Goal: Information Seeking & Learning: Learn about a topic

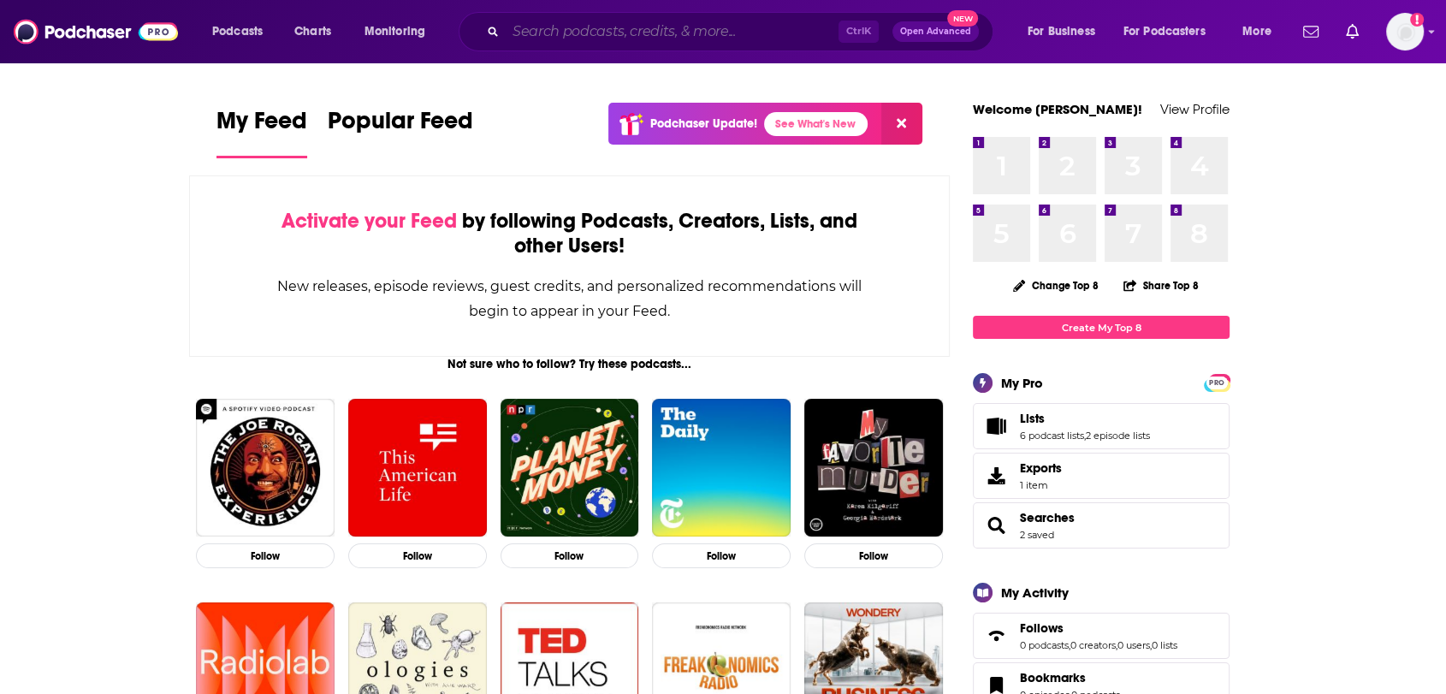
click at [571, 36] on input "Search podcasts, credits, & more..." at bounding box center [672, 31] width 333 height 27
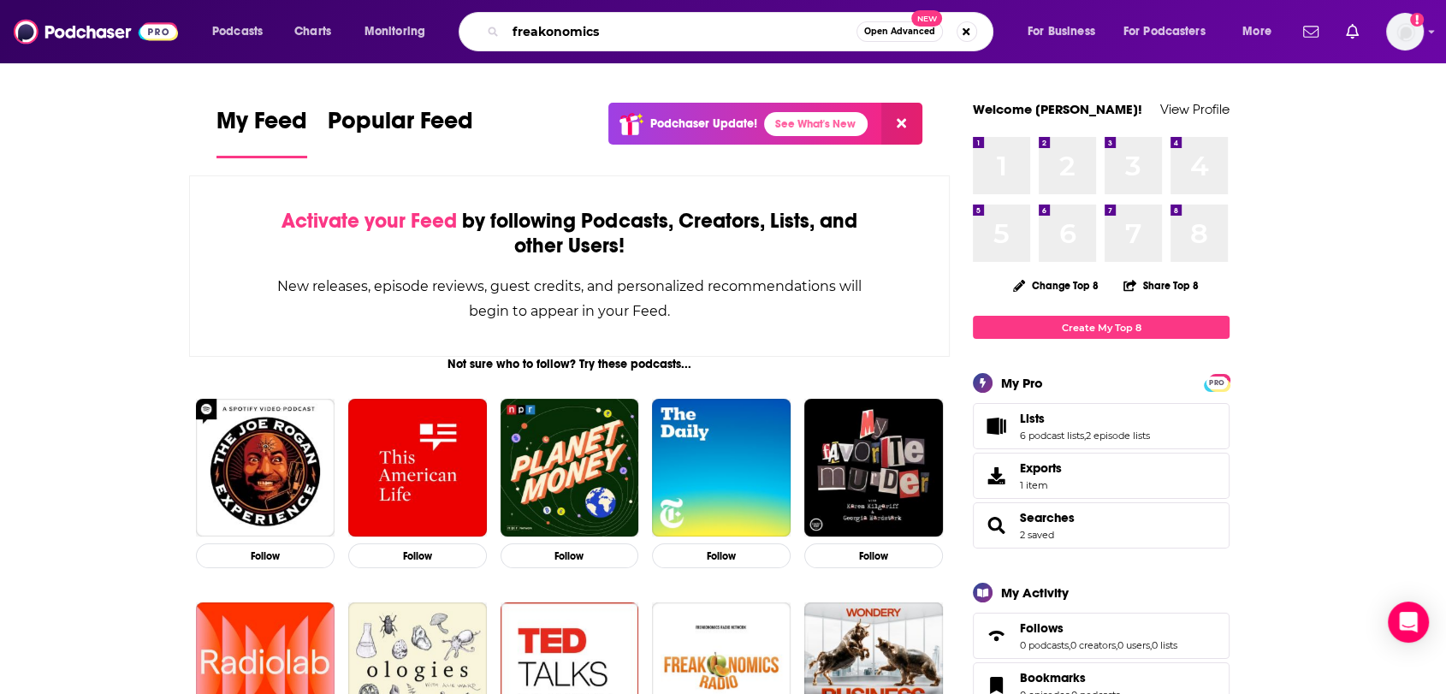
type input "freakonomics"
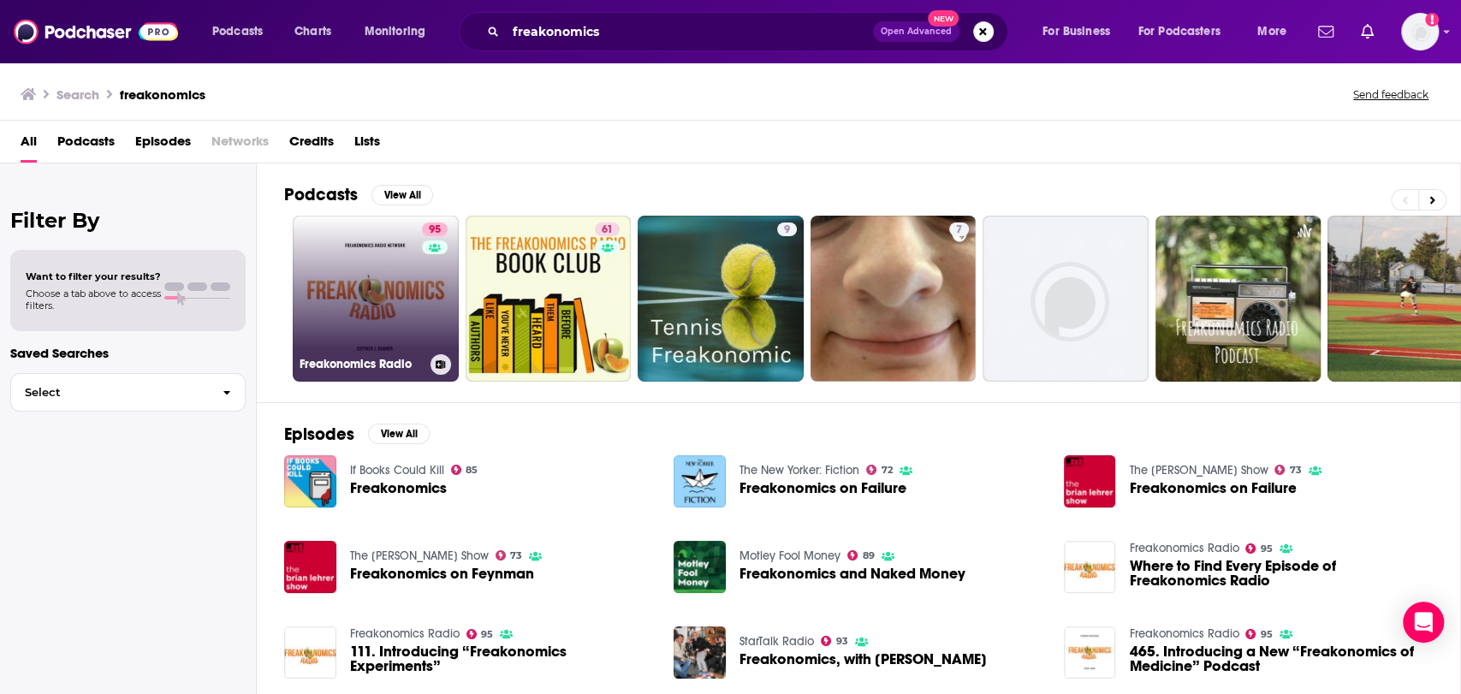
click at [369, 274] on link "95 Freakonomics Radio" at bounding box center [376, 299] width 166 height 166
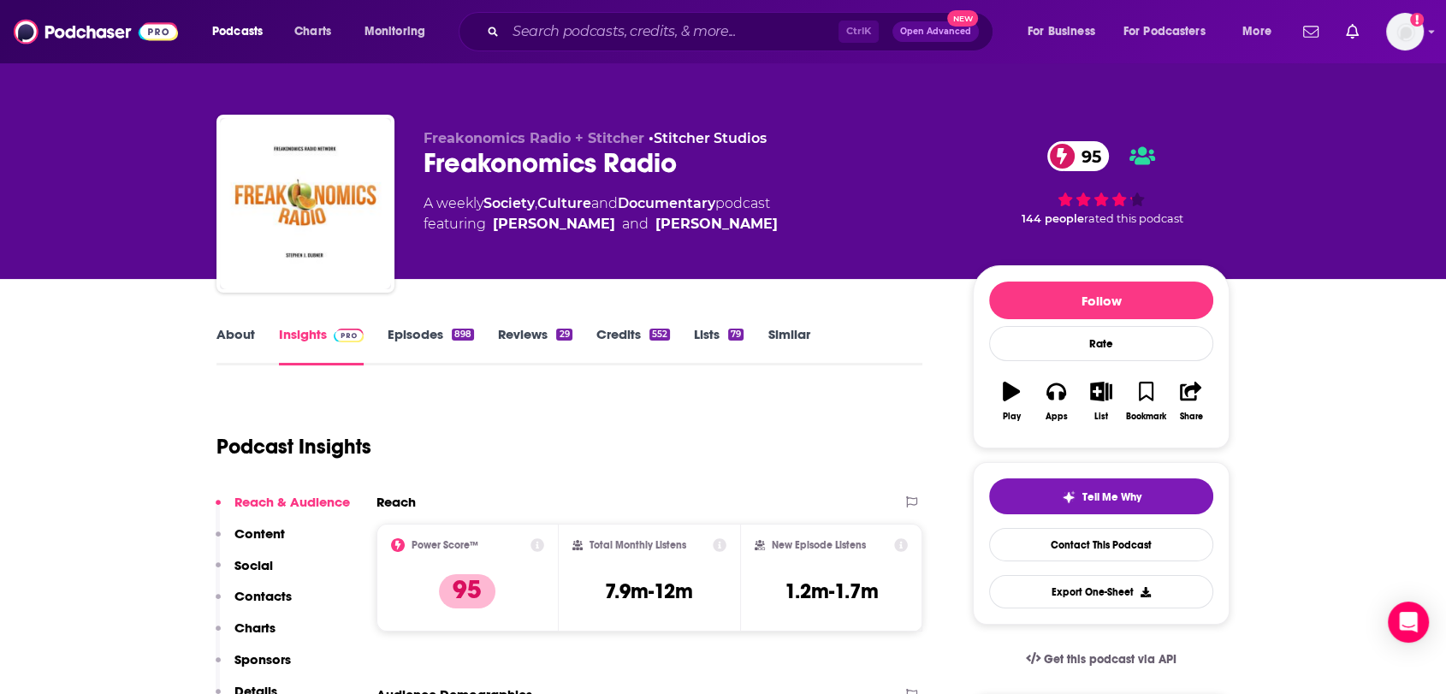
click at [415, 331] on link "Episodes 898" at bounding box center [431, 345] width 86 height 39
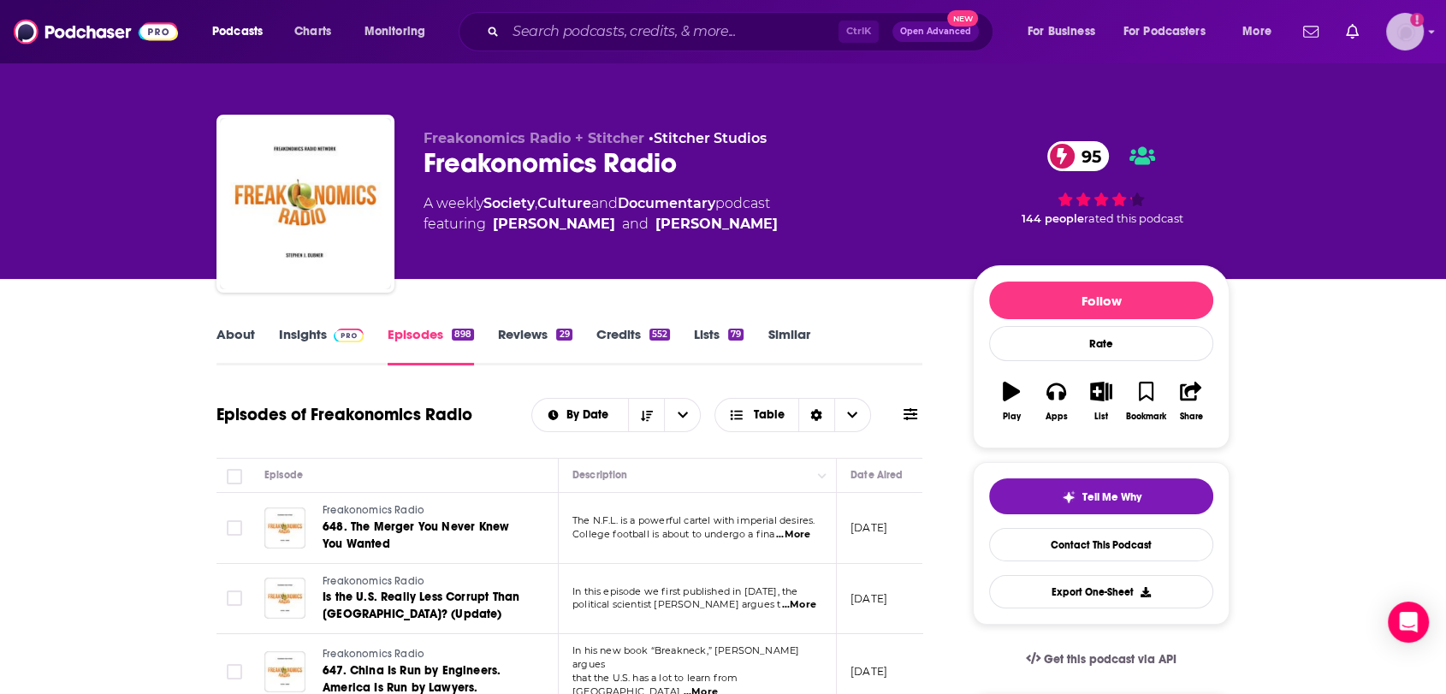
click at [1392, 32] on img "Logged in as nbaderrubenstein" at bounding box center [1405, 32] width 38 height 38
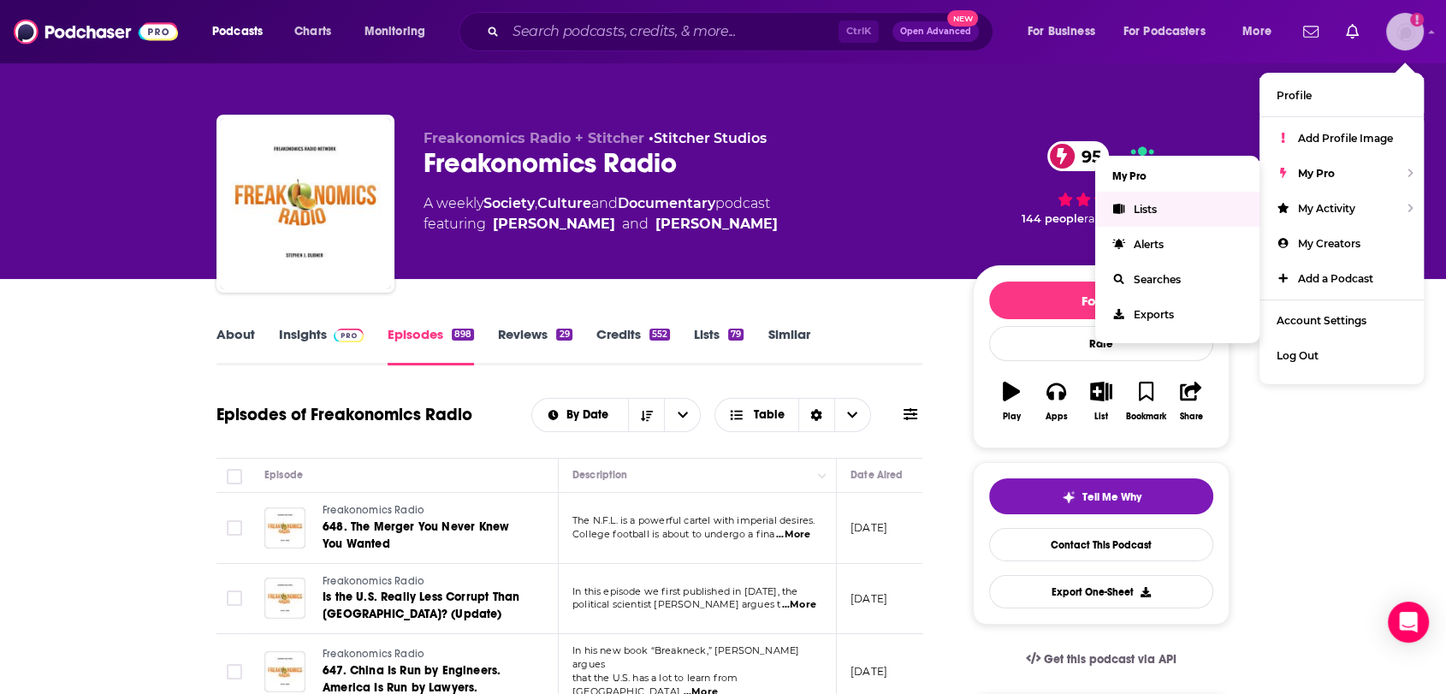
click at [1169, 207] on link "Lists" at bounding box center [1177, 209] width 164 height 35
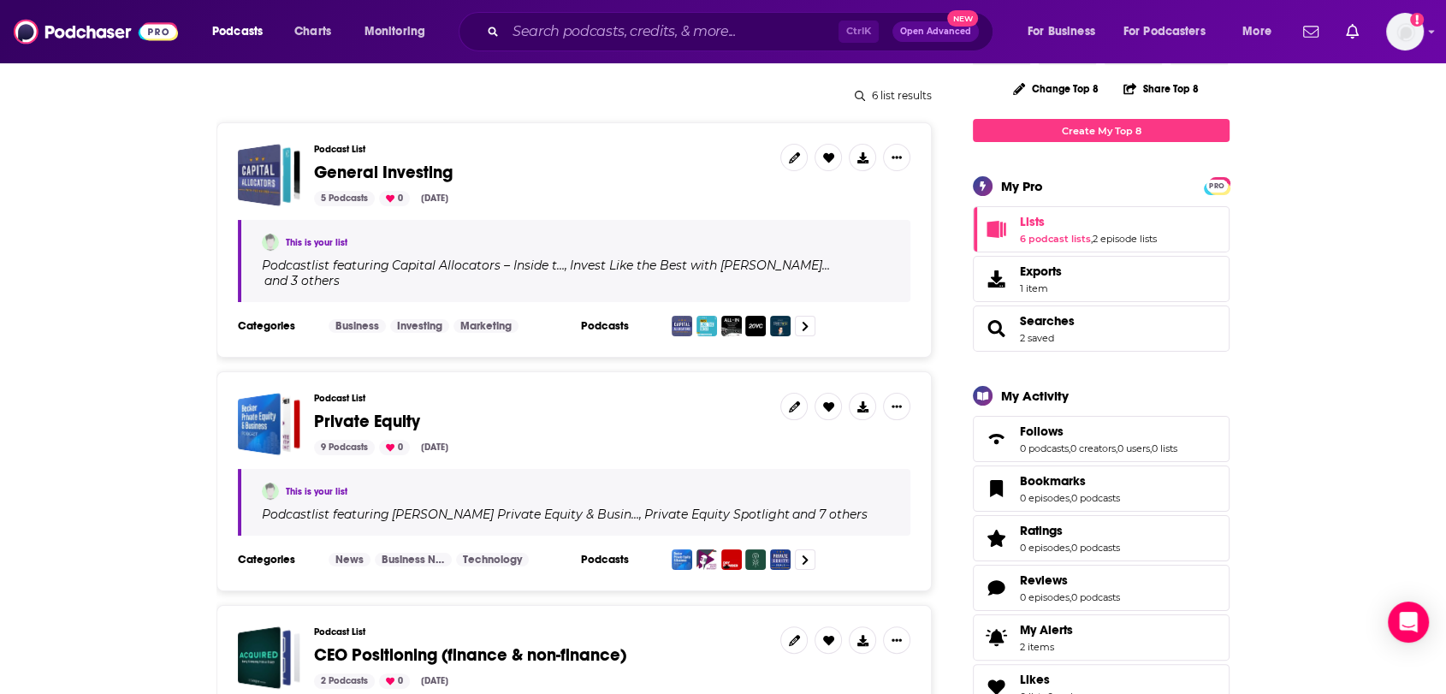
scroll to position [95, 0]
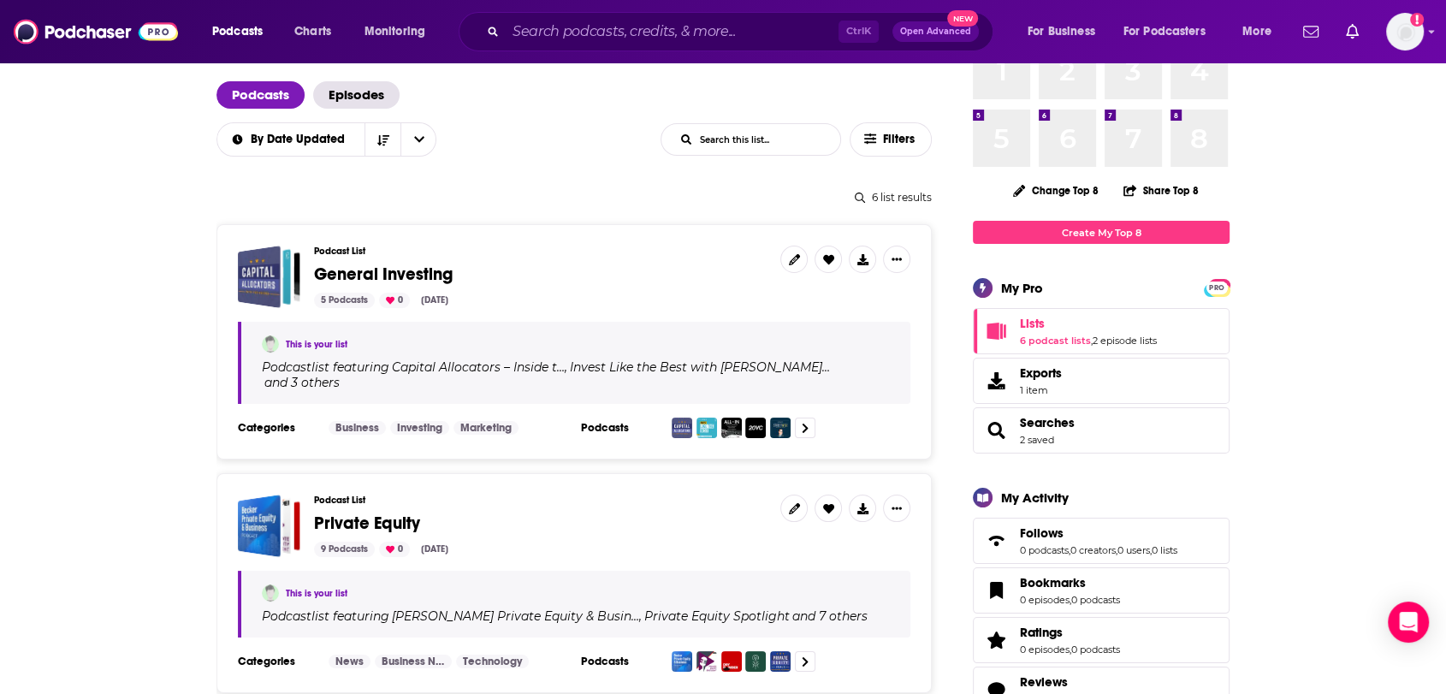
click at [345, 271] on span "General Investing" at bounding box center [383, 274] width 139 height 21
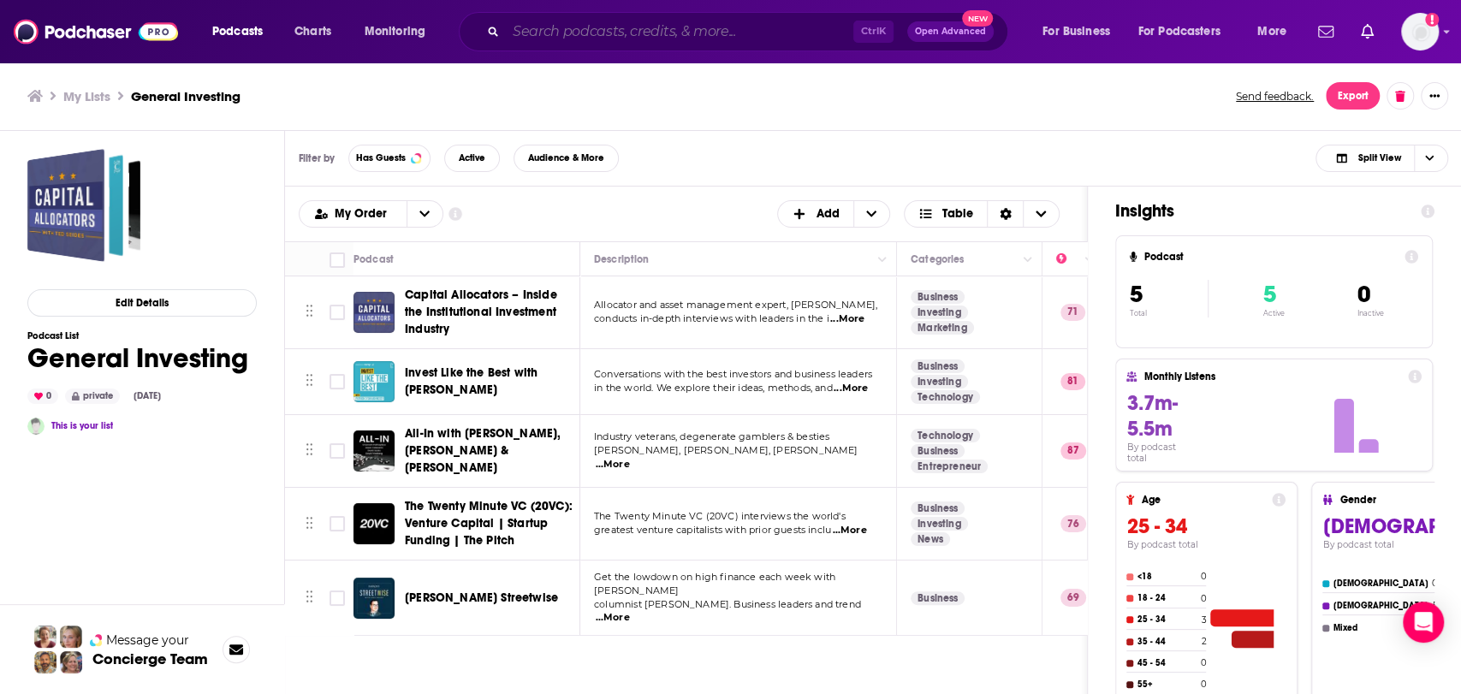
click at [752, 35] on input "Search podcasts, credits, & more..." at bounding box center [679, 31] width 347 height 27
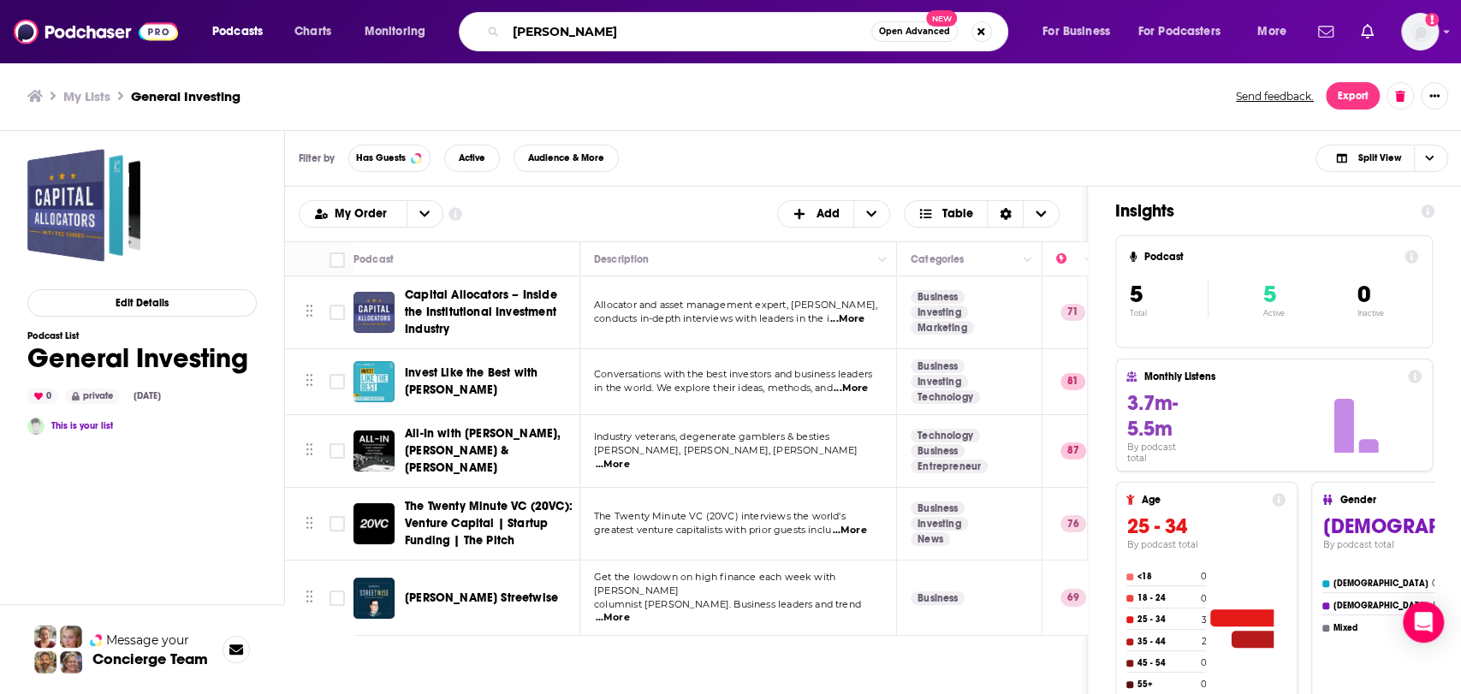
type input "[PERSON_NAME]"
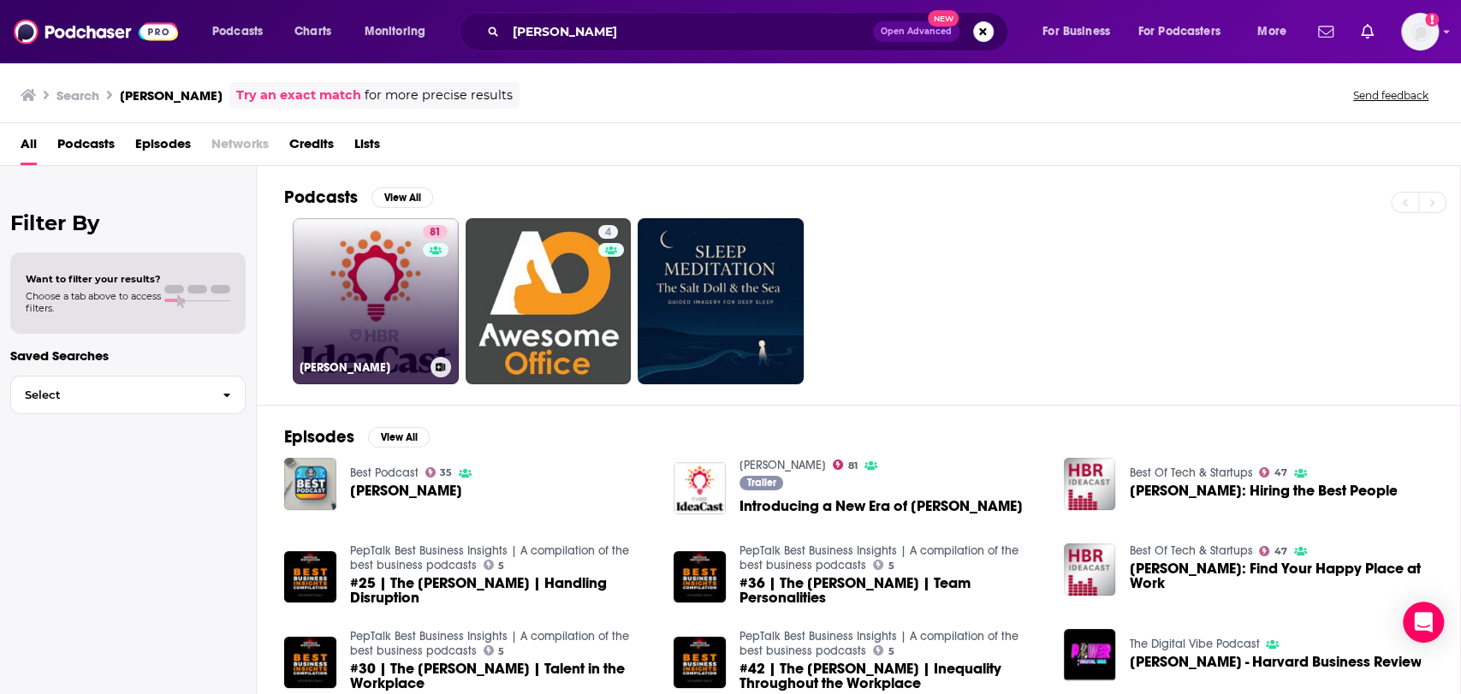
click at [395, 269] on link "81 [PERSON_NAME]" at bounding box center [376, 301] width 166 height 166
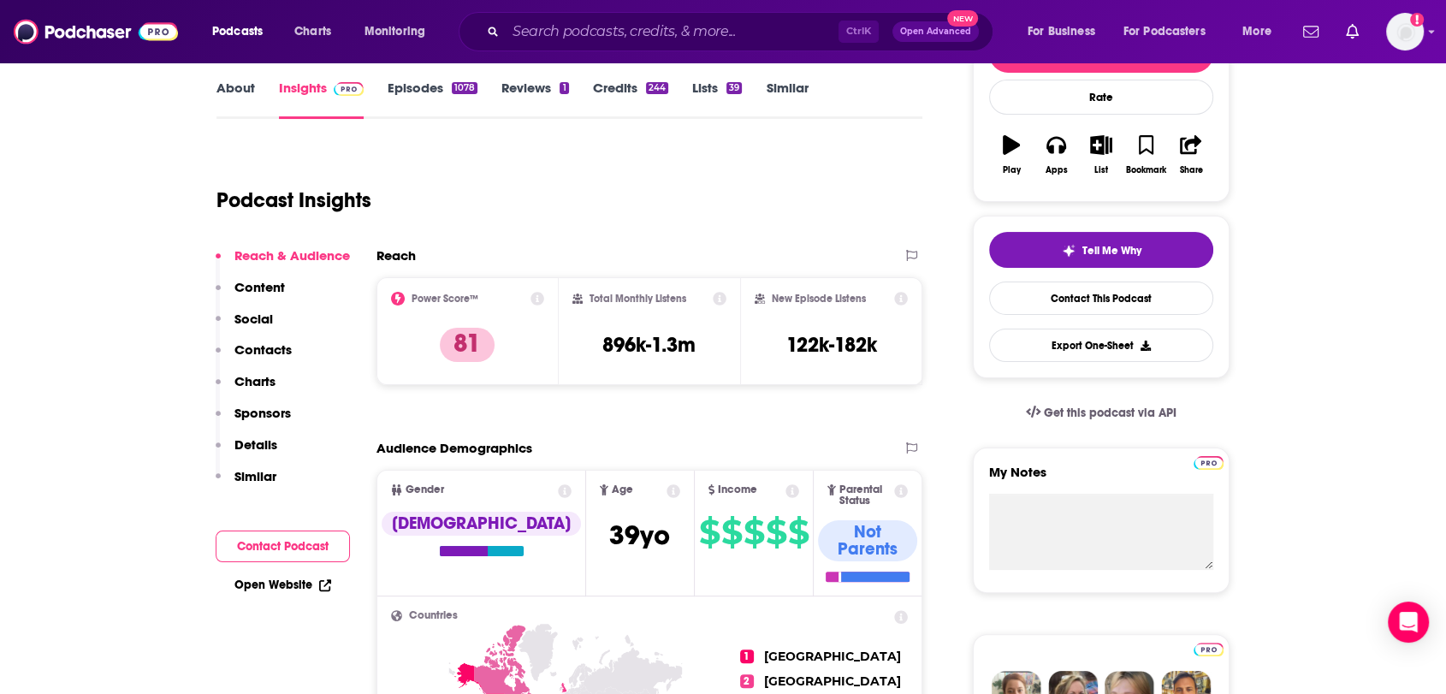
scroll to position [95, 0]
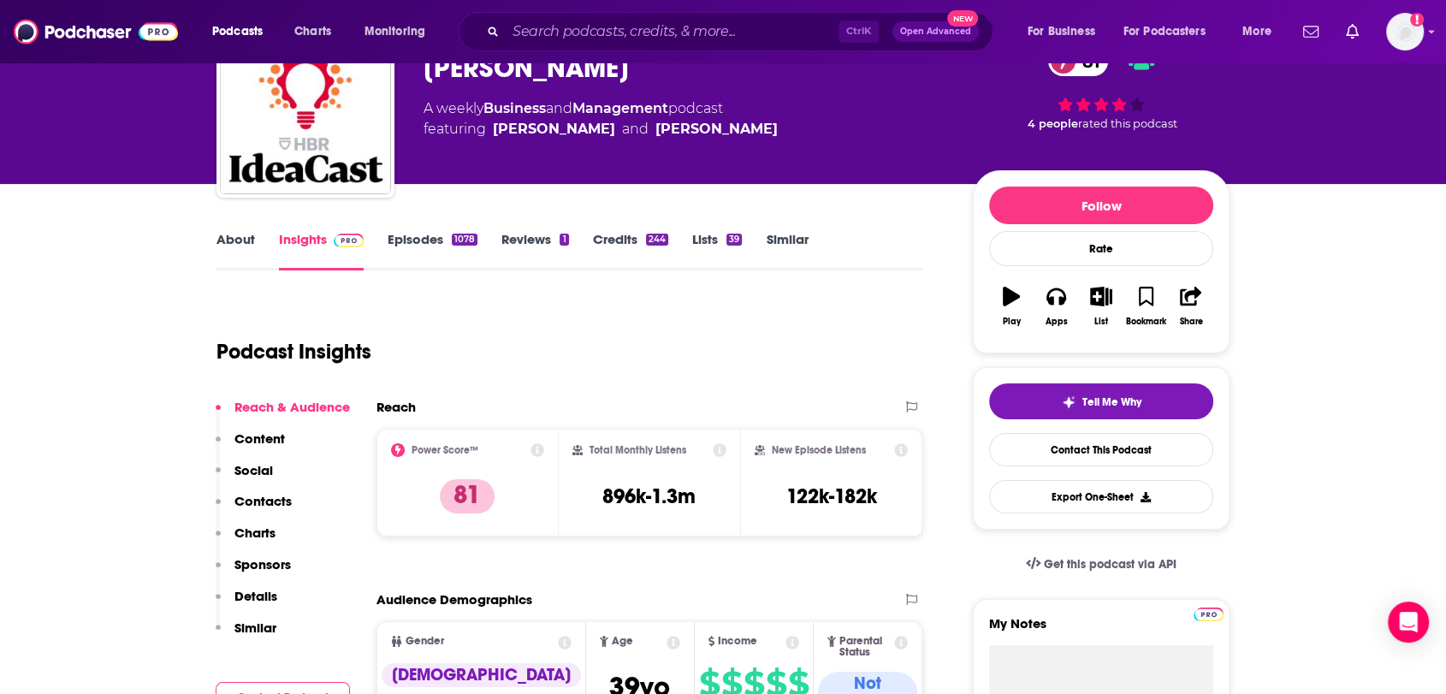
click at [448, 228] on div "About Insights Episodes 1078 Reviews 1 Credits 244 Lists 39 Similar" at bounding box center [569, 249] width 706 height 42
click at [435, 240] on link "Episodes 1078" at bounding box center [433, 250] width 90 height 39
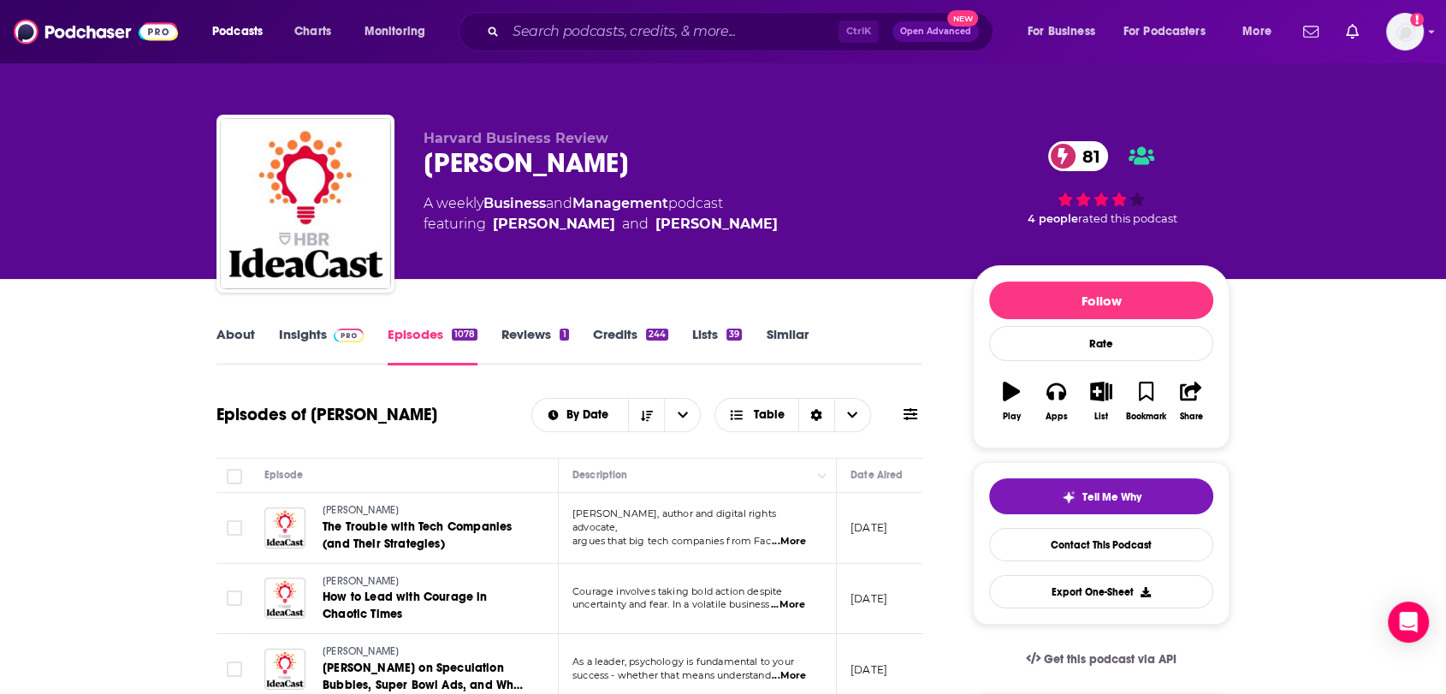
click at [242, 338] on link "About" at bounding box center [235, 345] width 39 height 39
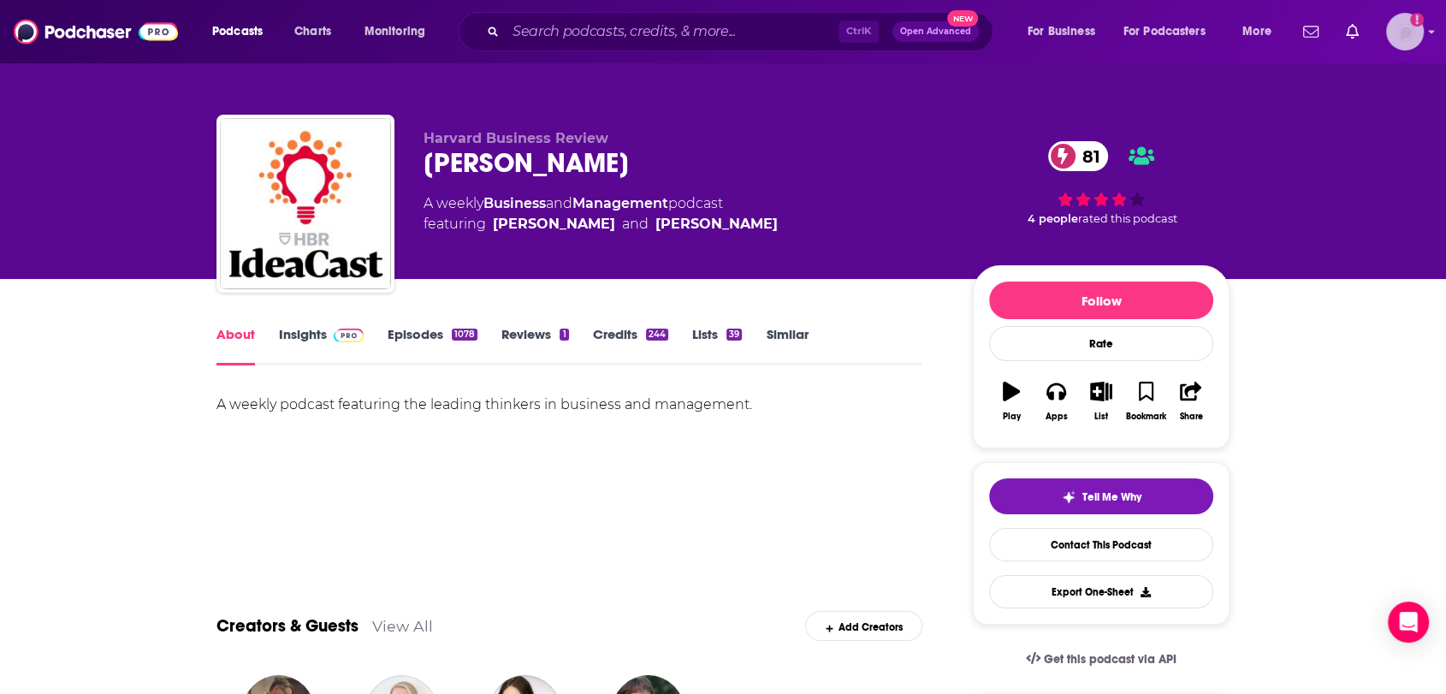
click at [1398, 25] on img "Logged in as nbaderrubenstein" at bounding box center [1405, 32] width 38 height 38
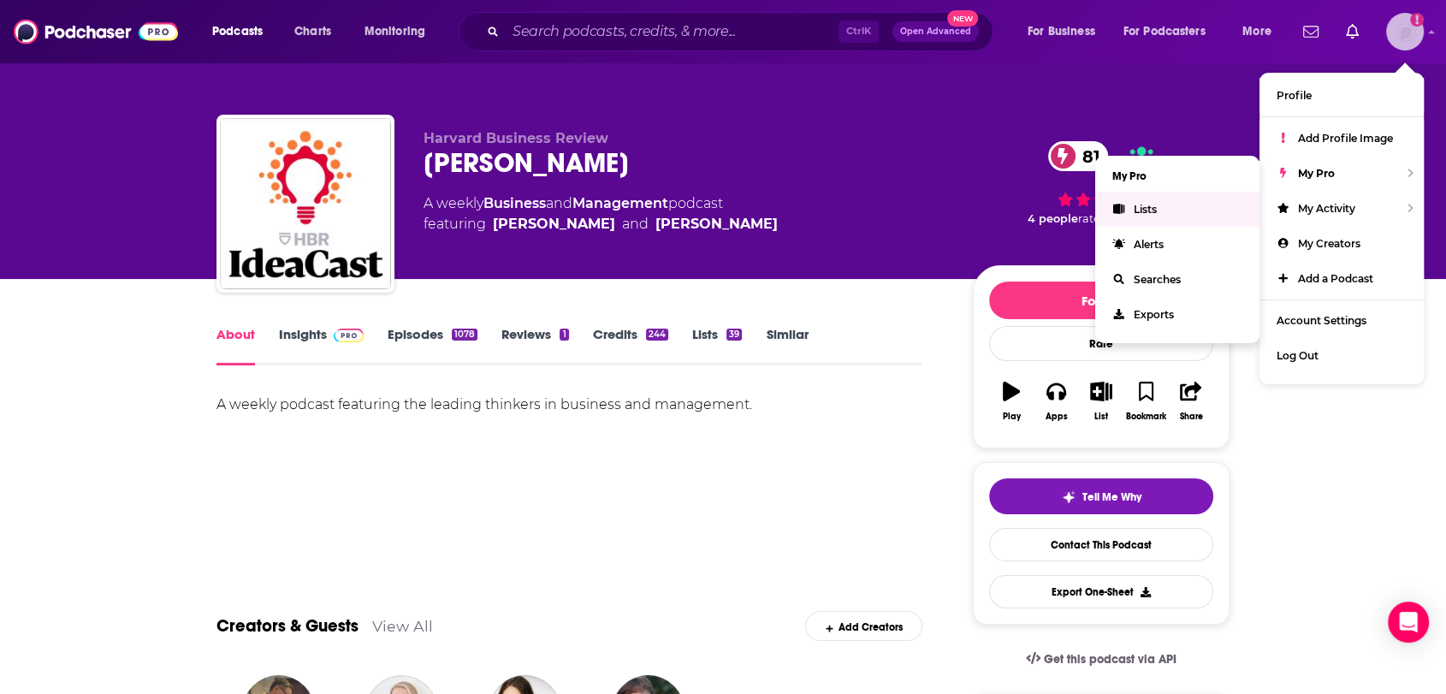
click at [1183, 207] on link "Lists" at bounding box center [1177, 209] width 164 height 35
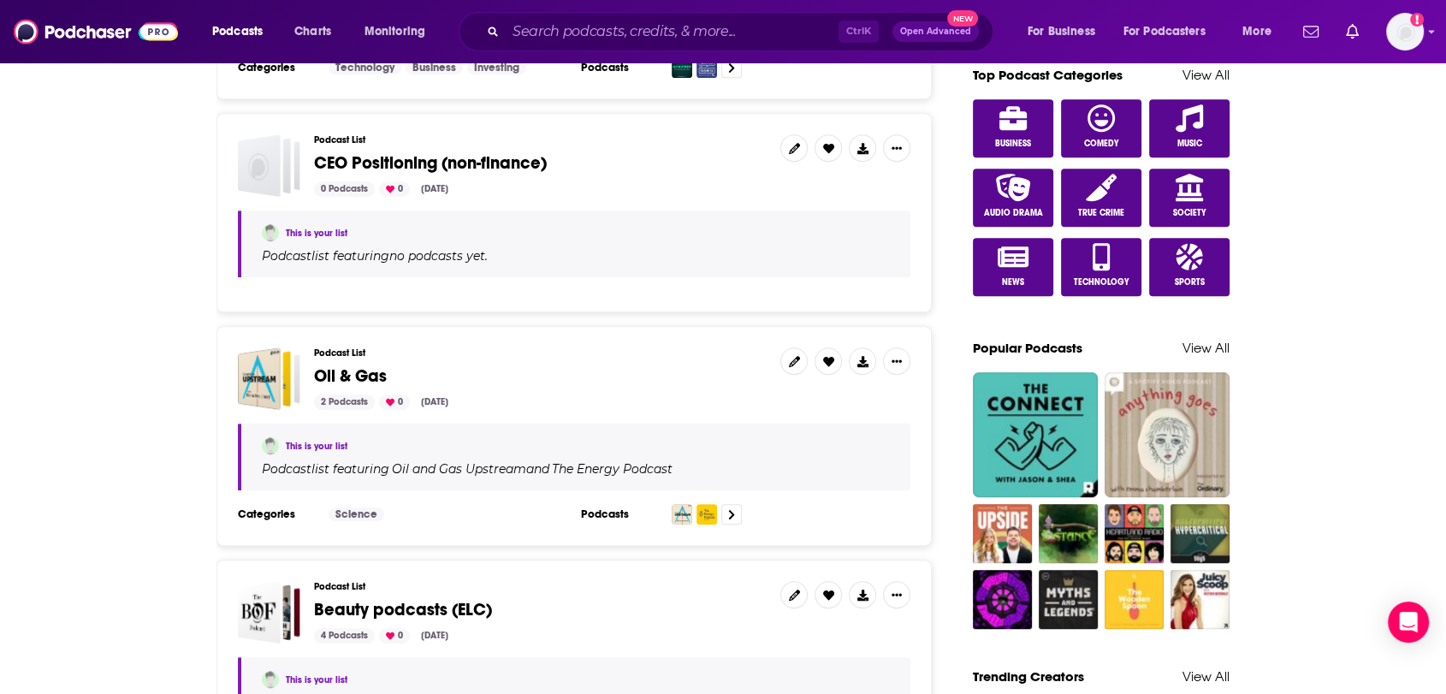
scroll to position [1141, 0]
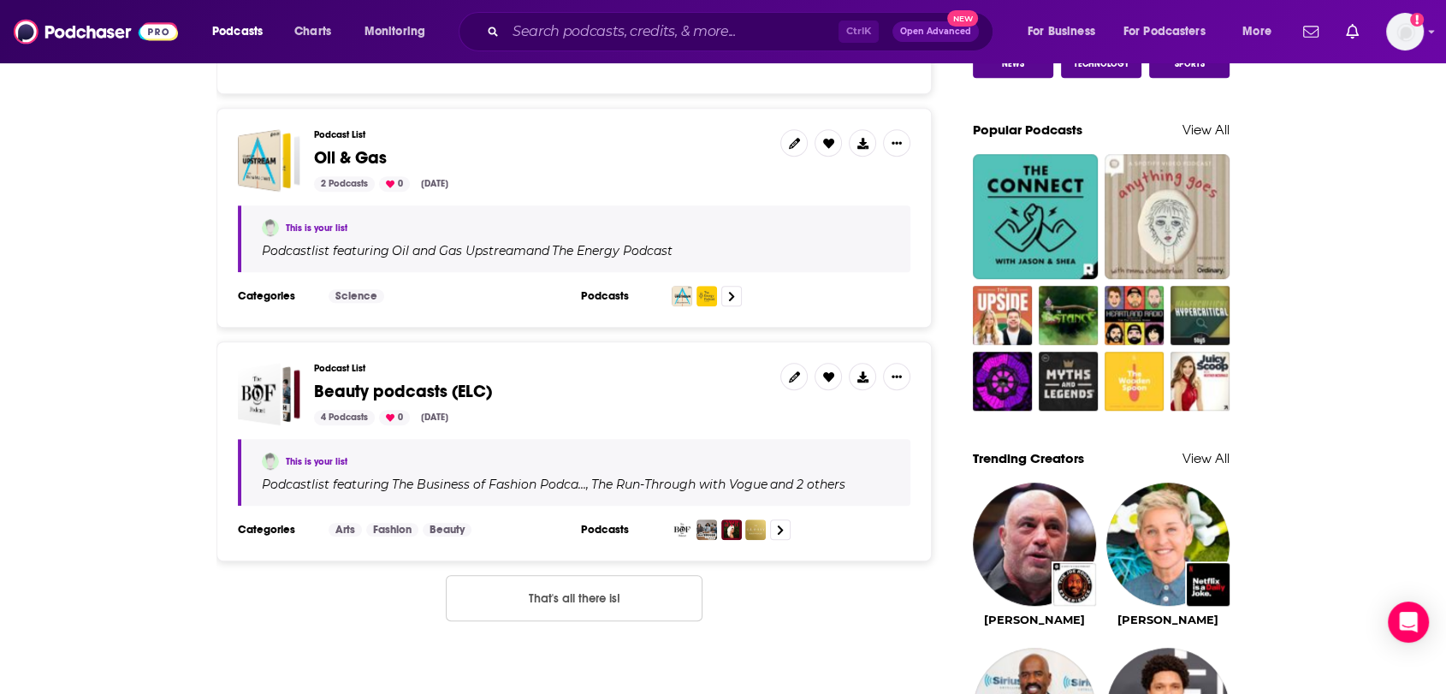
click at [569, 15] on div "Ctrl K Open Advanced New" at bounding box center [726, 31] width 535 height 39
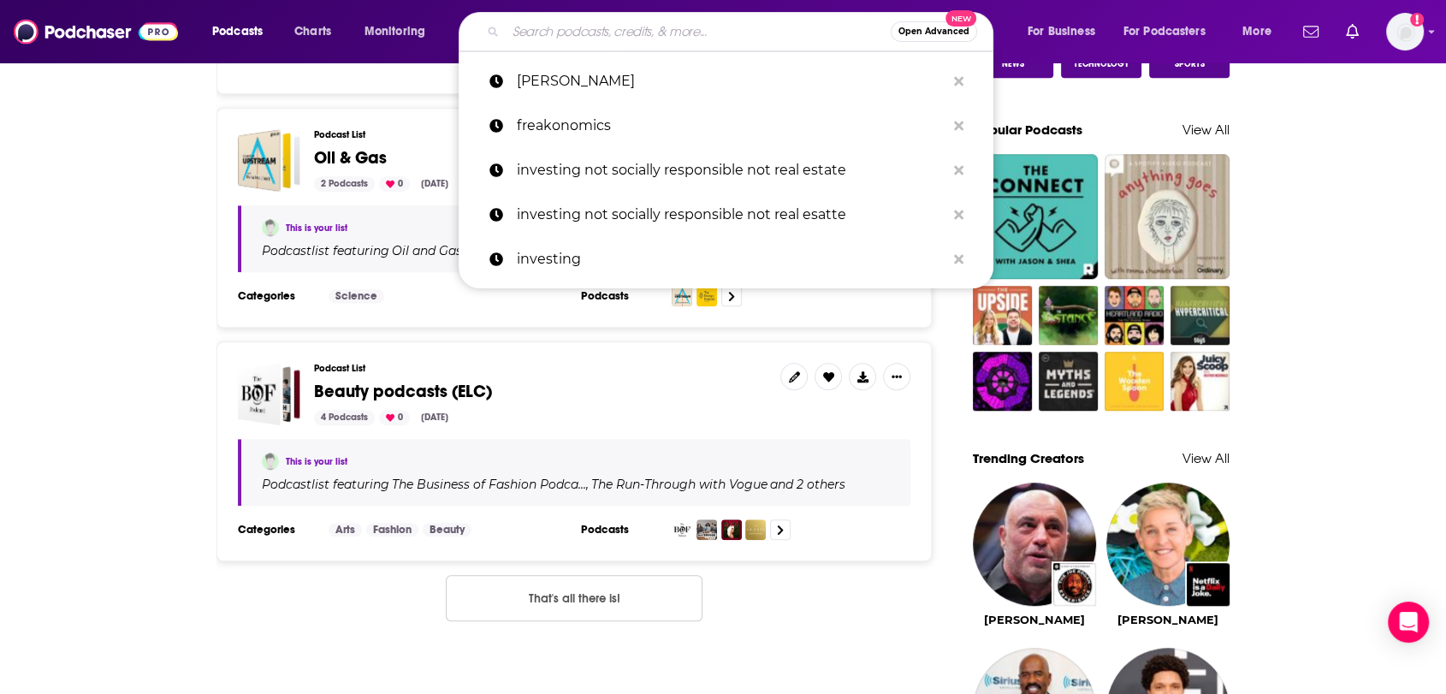
click at [574, 25] on input "Search podcasts, credits, & more..." at bounding box center [698, 31] width 385 height 27
click at [562, 83] on p "[PERSON_NAME]" at bounding box center [731, 81] width 429 height 44
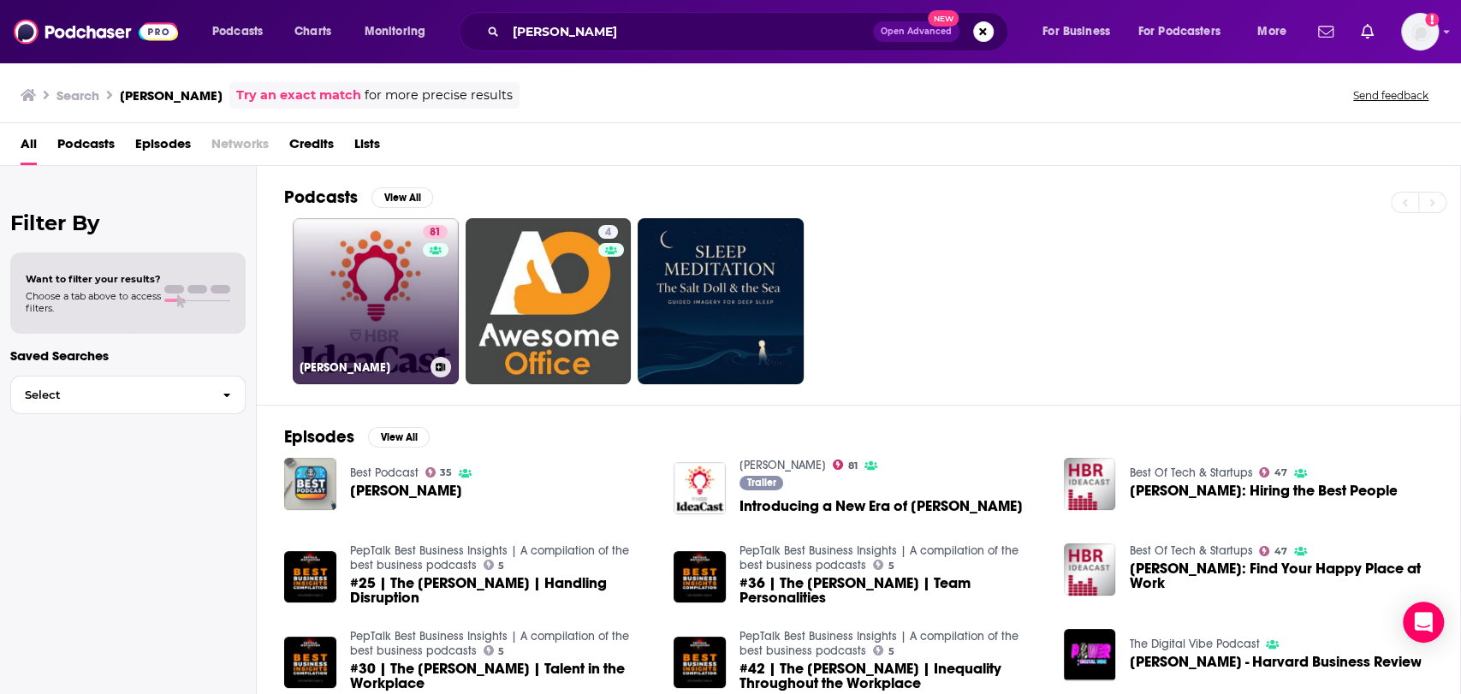
click at [440, 371] on button at bounding box center [440, 367] width 21 height 21
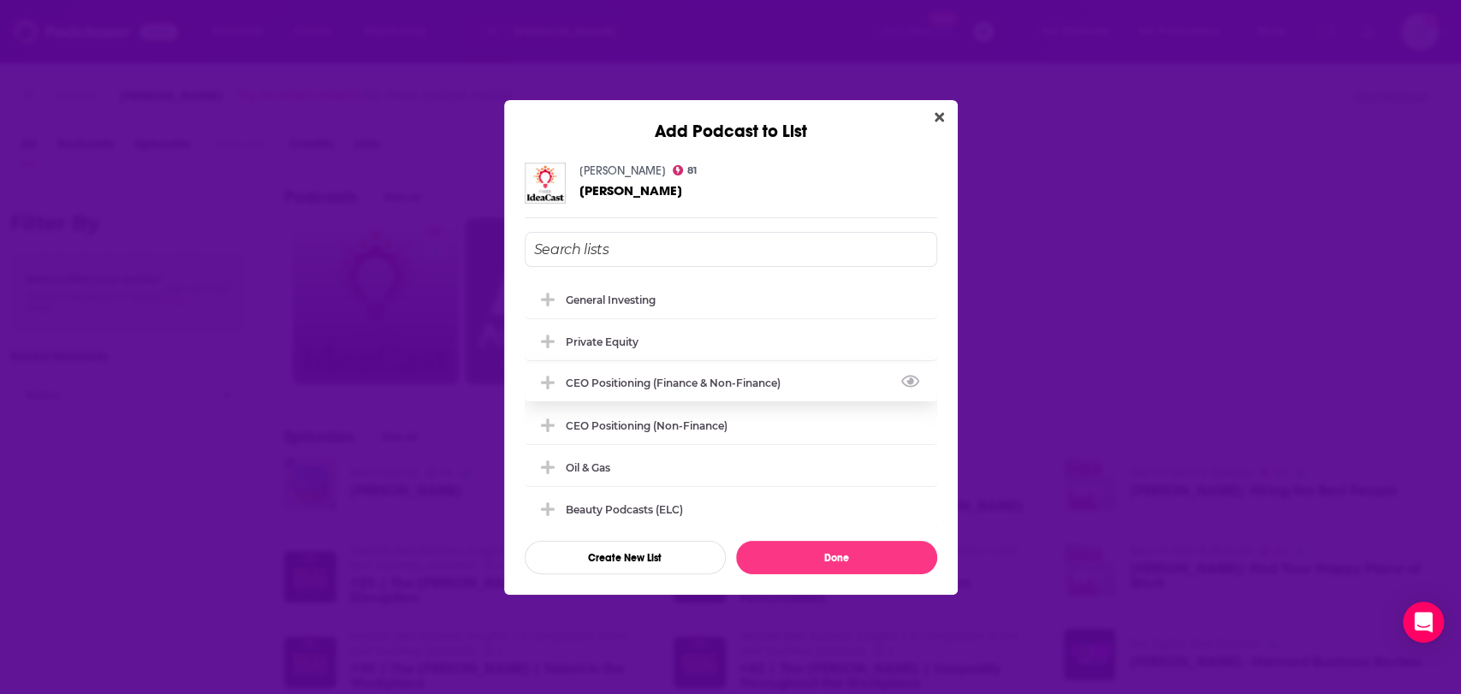
click at [615, 383] on div "CEO Positioning (finance & non-finance)" at bounding box center [678, 383] width 225 height 13
click at [614, 418] on div "CEO Positioning (non-finance)" at bounding box center [652, 424] width 172 height 13
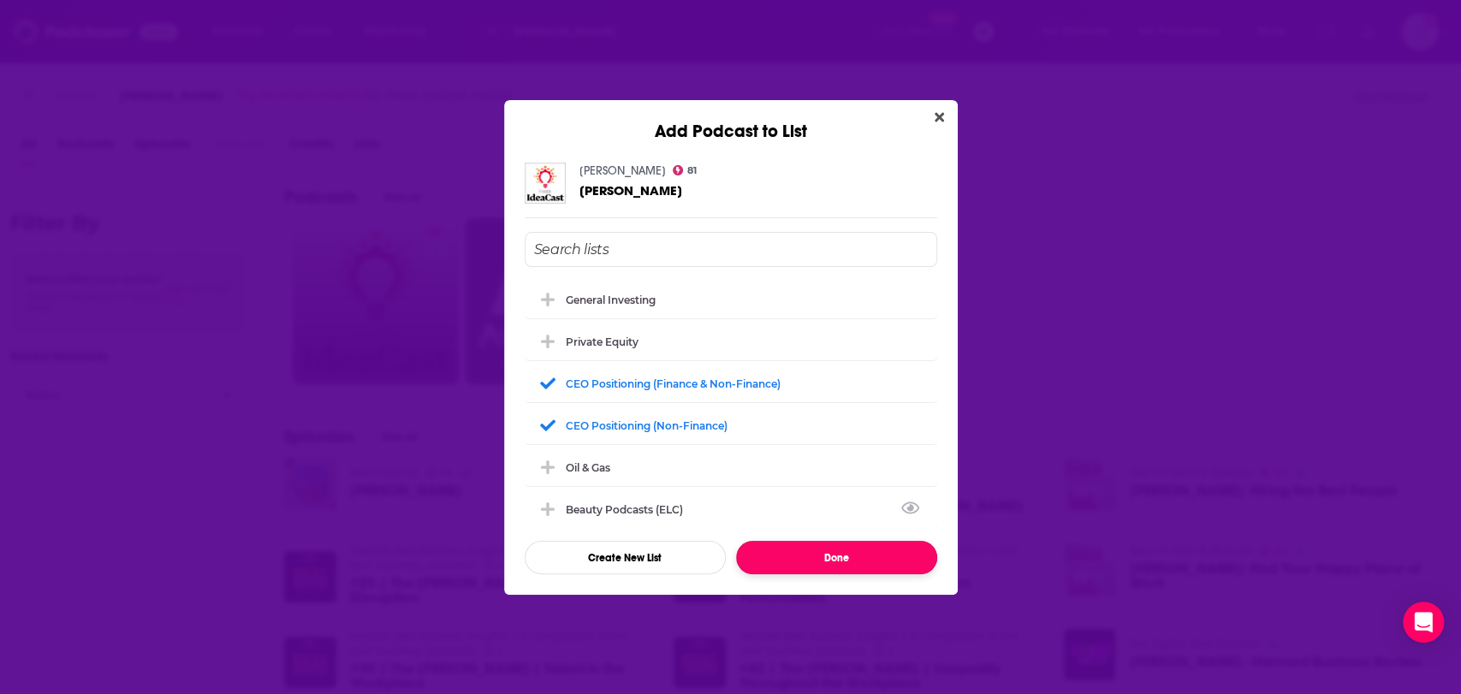
click at [824, 557] on button "Done" at bounding box center [836, 557] width 201 height 33
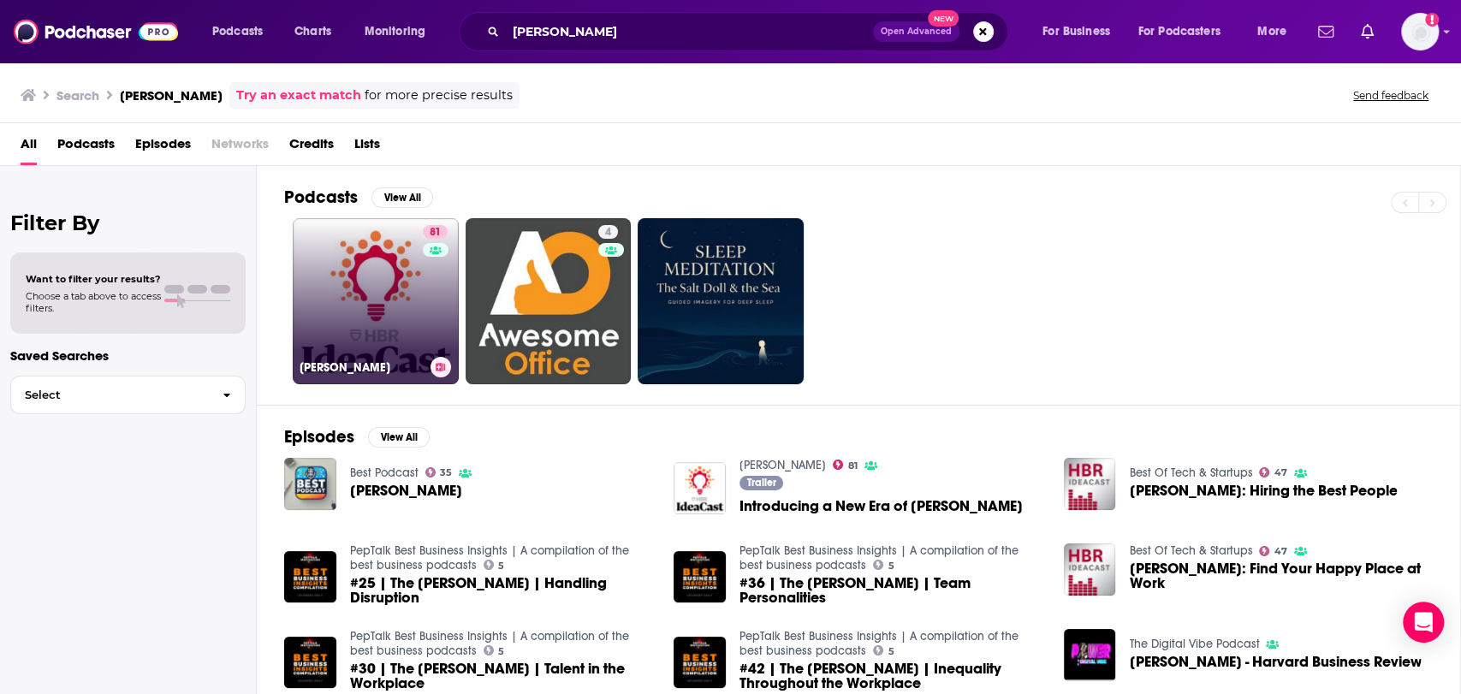
click at [412, 305] on link "81 [PERSON_NAME]" at bounding box center [376, 301] width 166 height 166
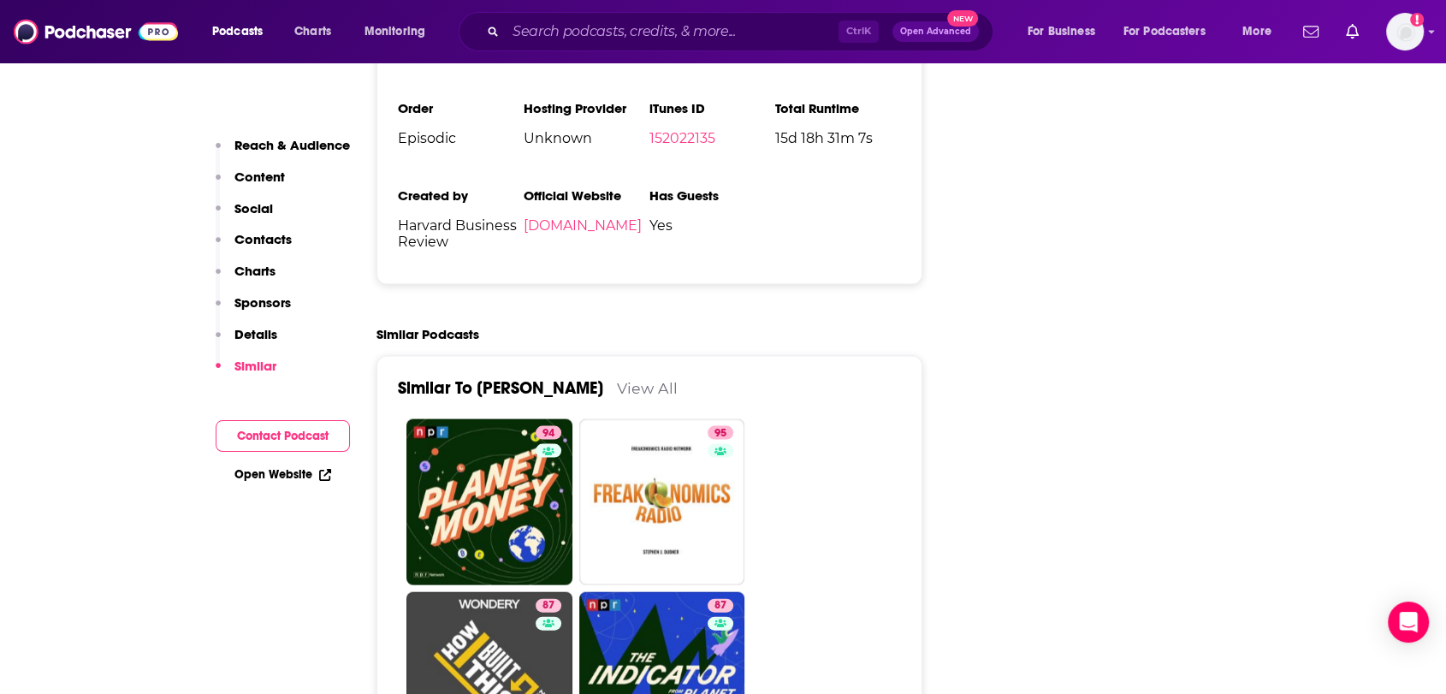
scroll to position [3518, 0]
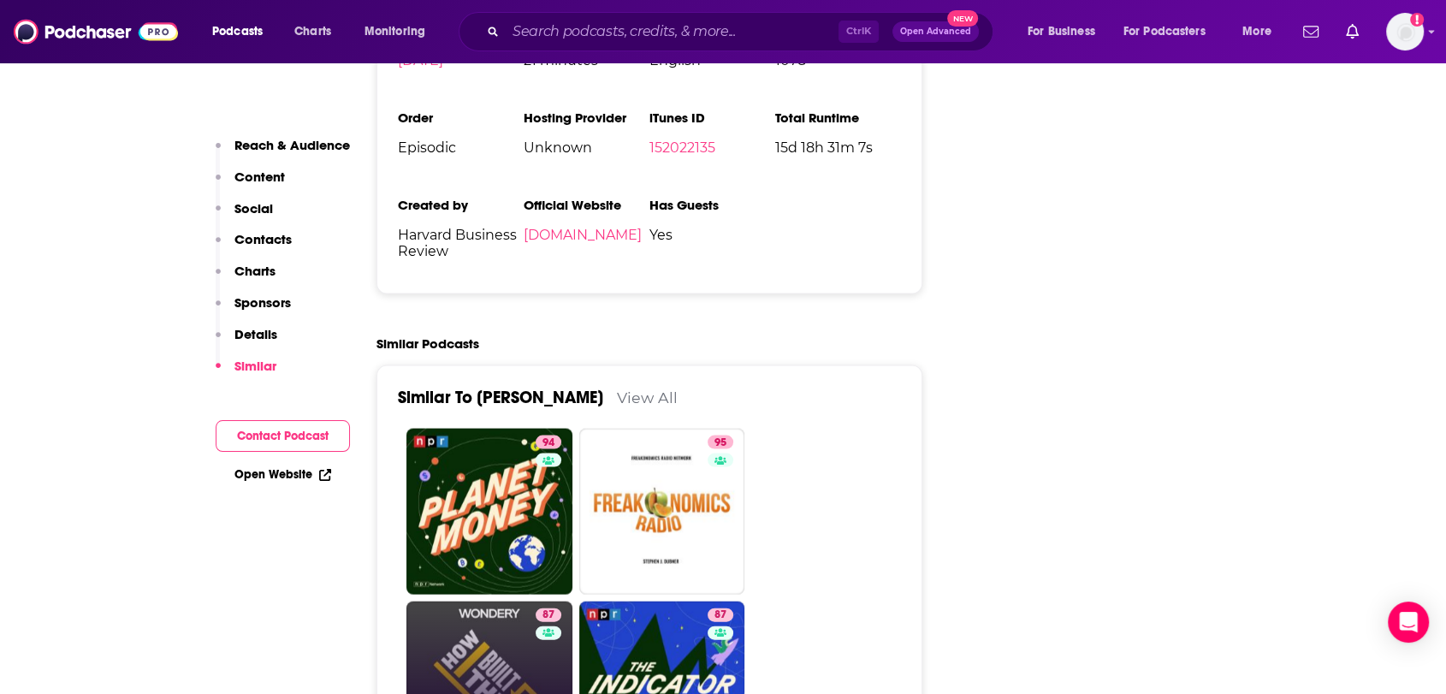
click at [513, 602] on link "87 How I Built This with [PERSON_NAME]" at bounding box center [489, 685] width 166 height 166
type input "[URL][DOMAIN_NAME]"
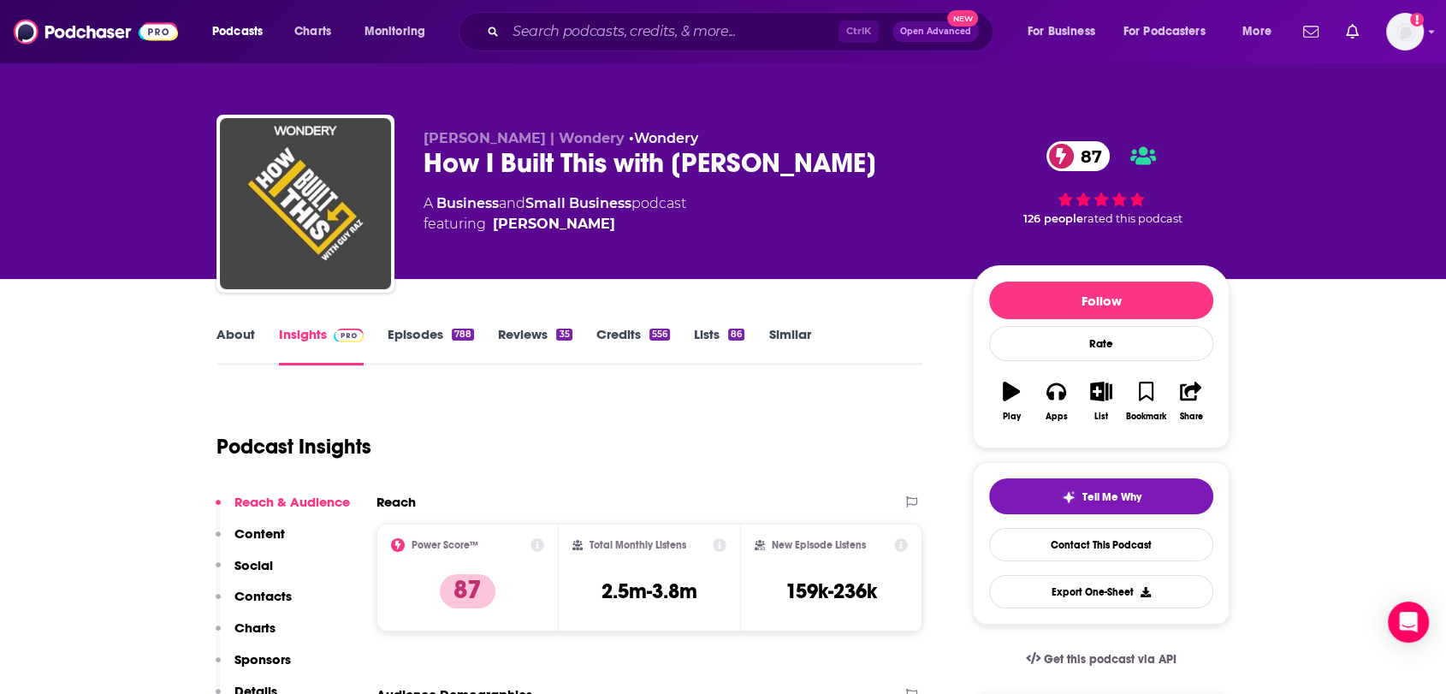
click at [427, 340] on link "Episodes 788" at bounding box center [431, 345] width 86 height 39
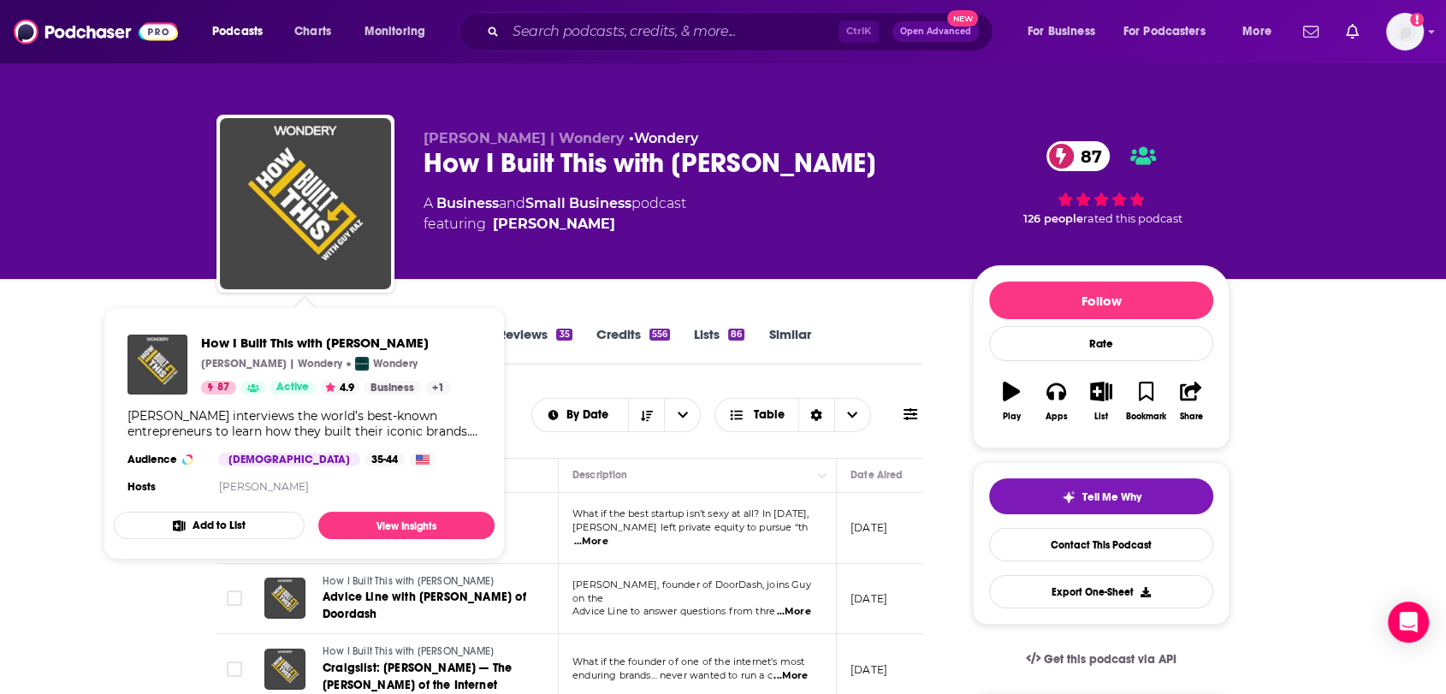
click at [248, 522] on button "Add to List" at bounding box center [209, 525] width 191 height 27
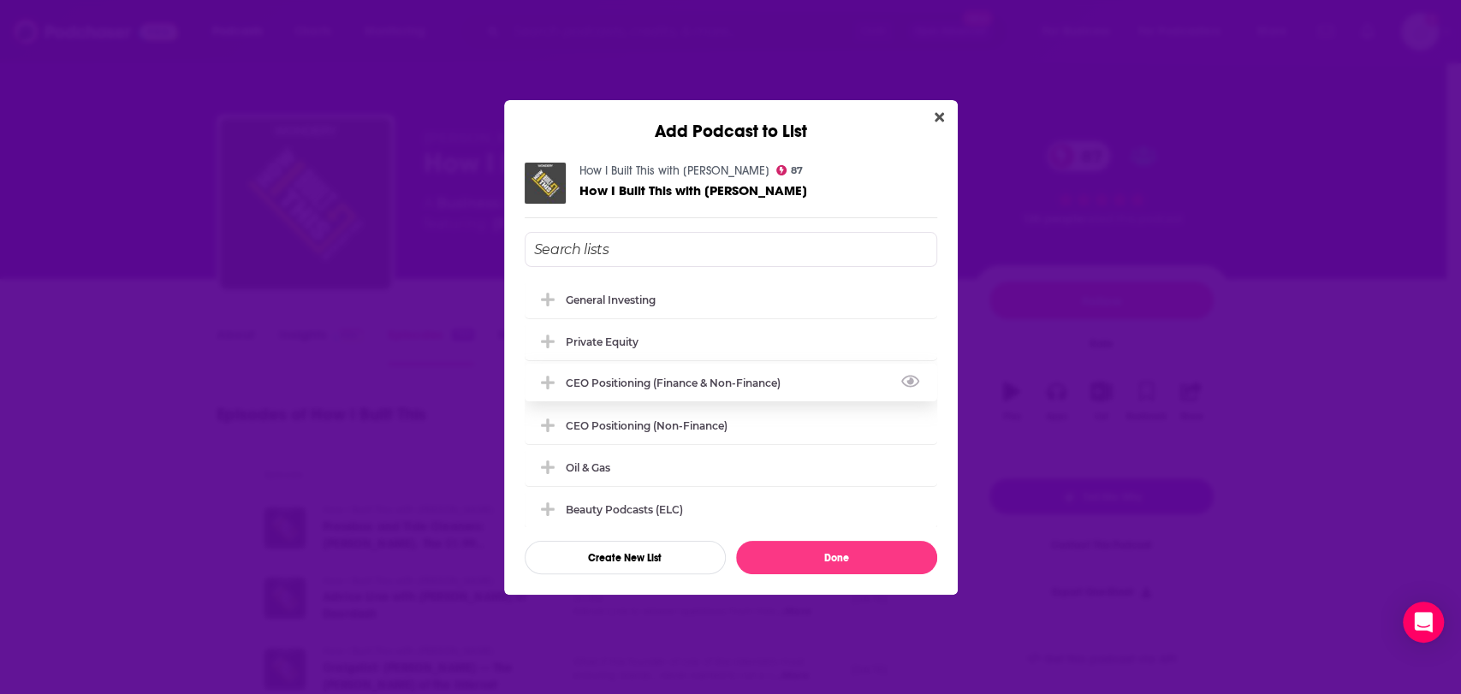
click at [623, 385] on div "CEO Positioning (finance & non-finance)" at bounding box center [678, 383] width 225 height 13
click at [615, 425] on div "CEO Positioning (non-finance)" at bounding box center [652, 424] width 172 height 13
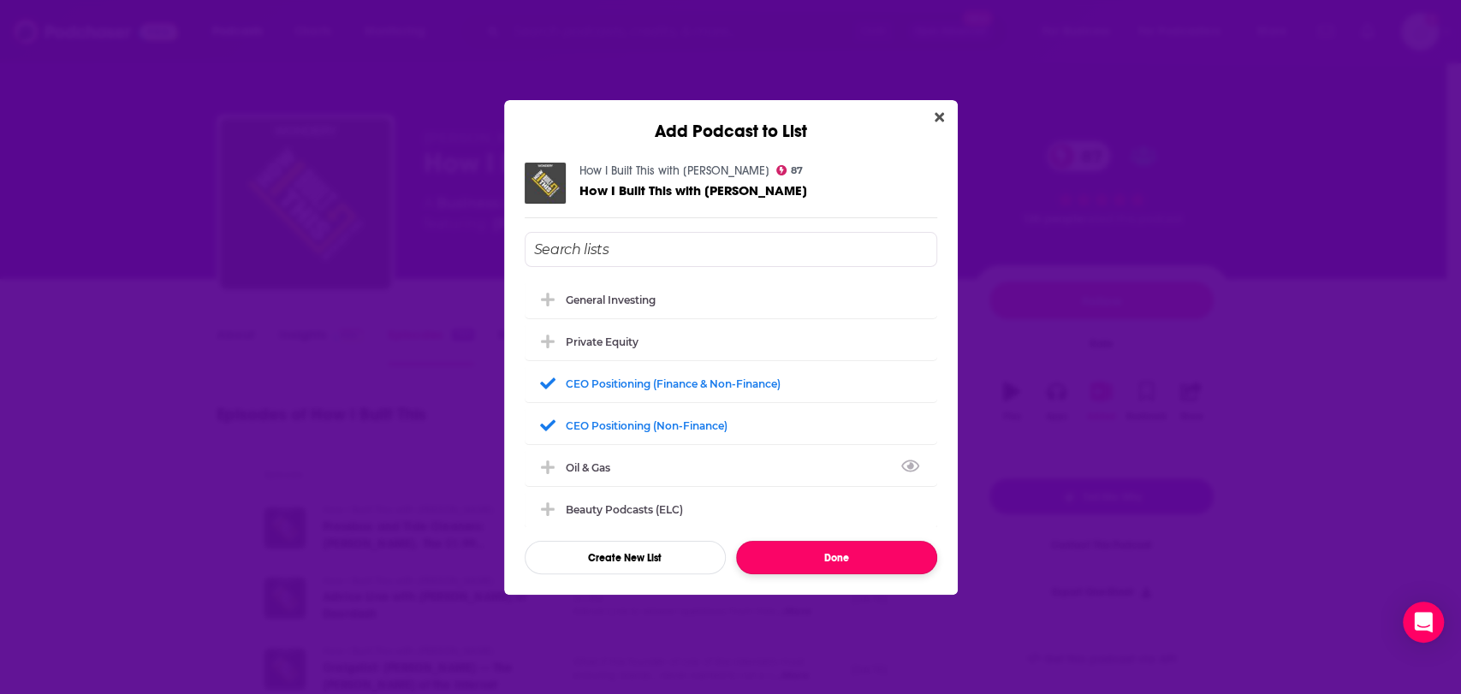
click at [832, 553] on button "Done" at bounding box center [836, 557] width 201 height 33
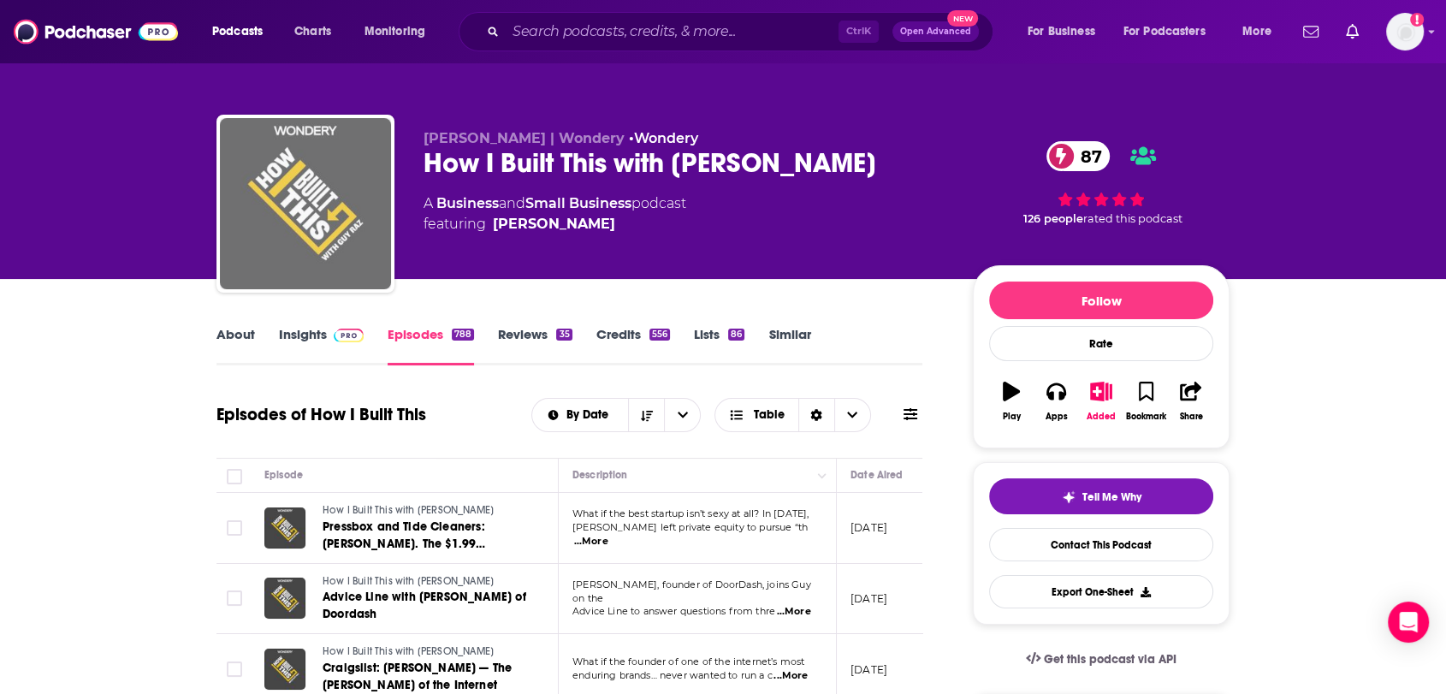
click at [329, 237] on img "How I Built This with Guy Raz" at bounding box center [305, 203] width 171 height 171
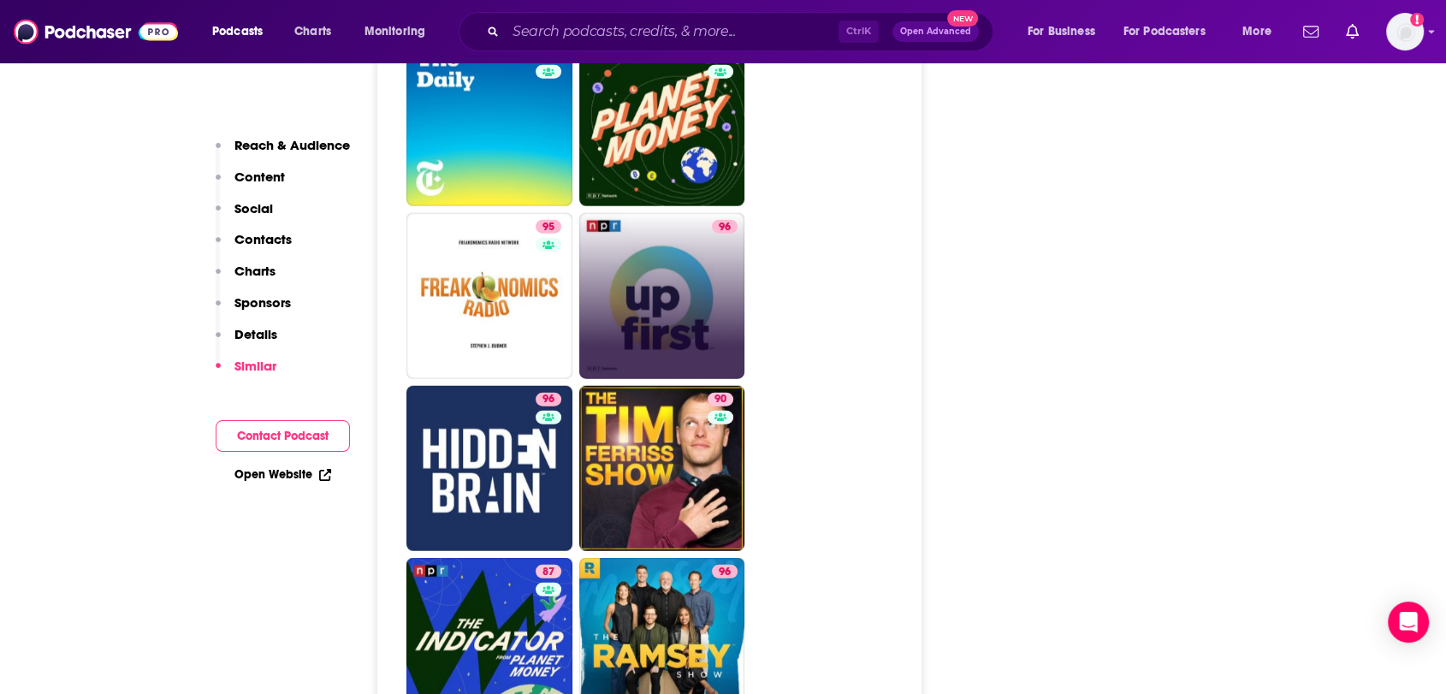
scroll to position [3993, 0]
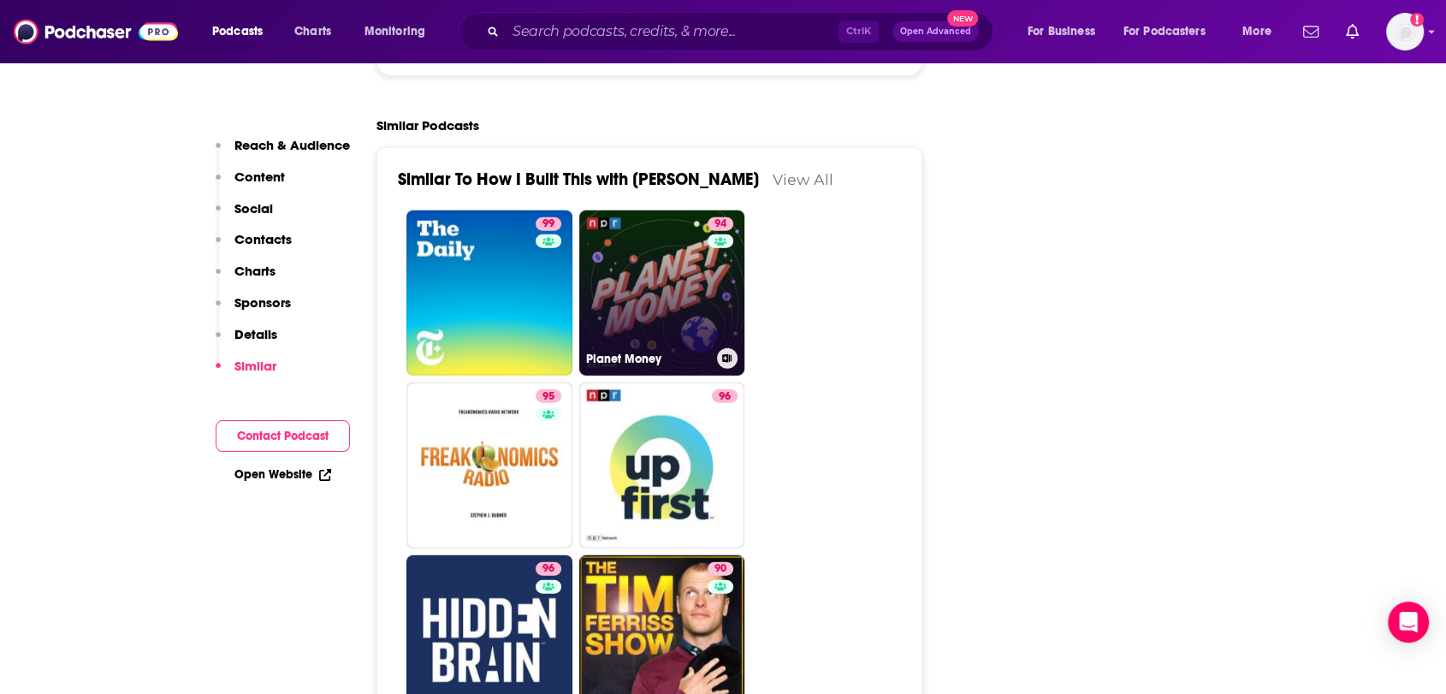
click at [637, 210] on link "94 Planet Money" at bounding box center [662, 293] width 166 height 166
type input "[URL][DOMAIN_NAME]"
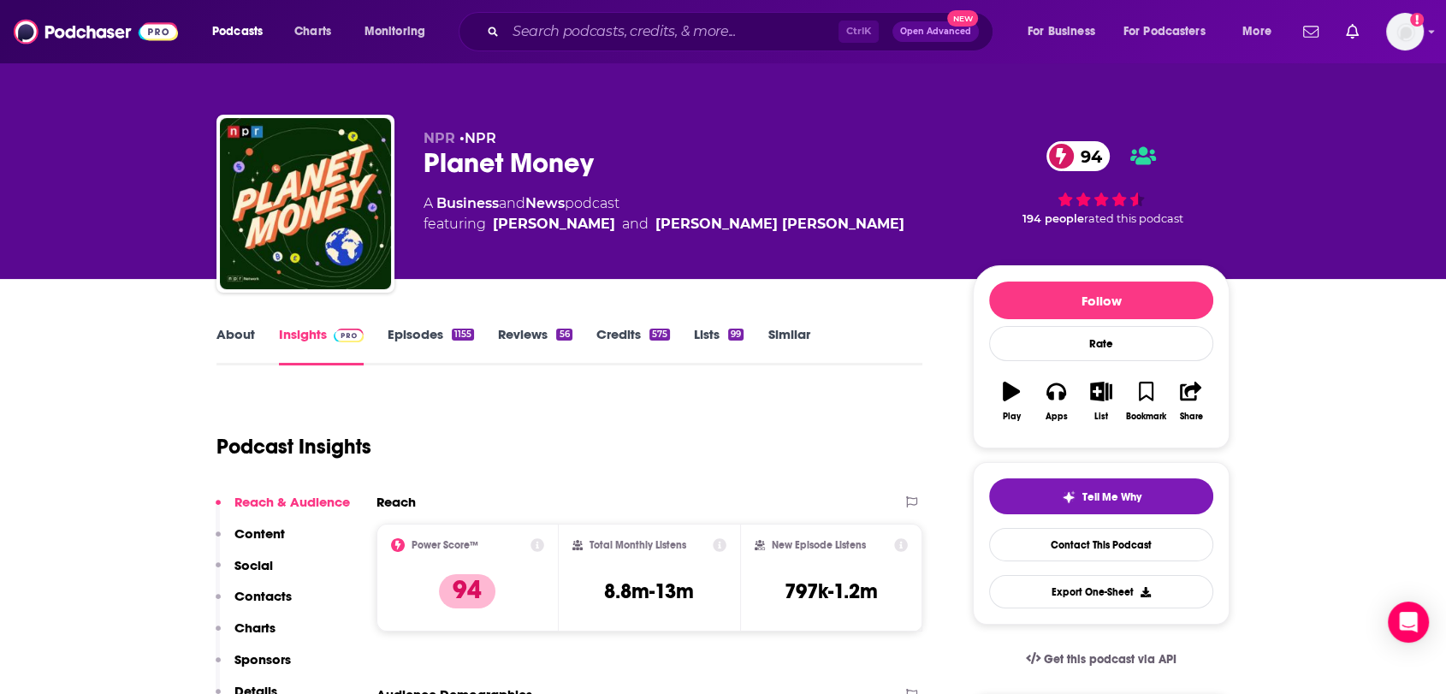
click at [425, 328] on link "Episodes 1155" at bounding box center [431, 345] width 86 height 39
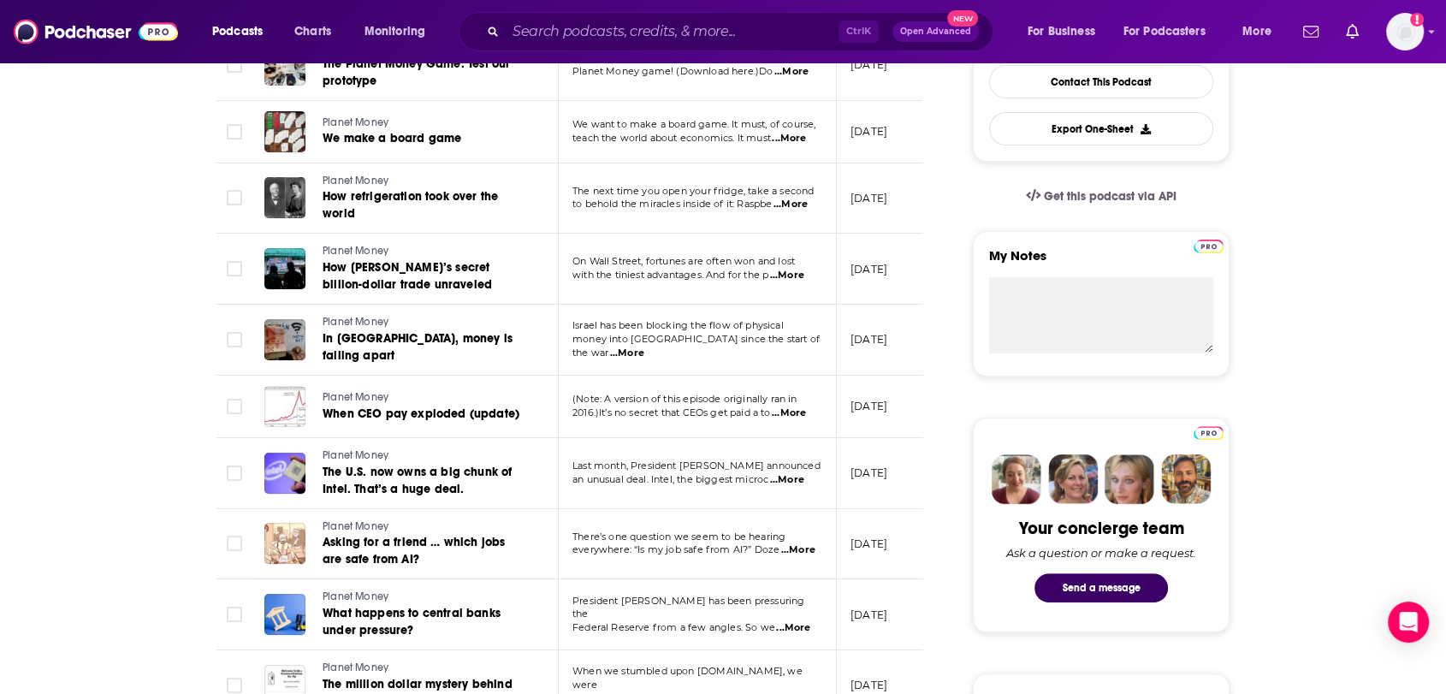
scroll to position [475, 0]
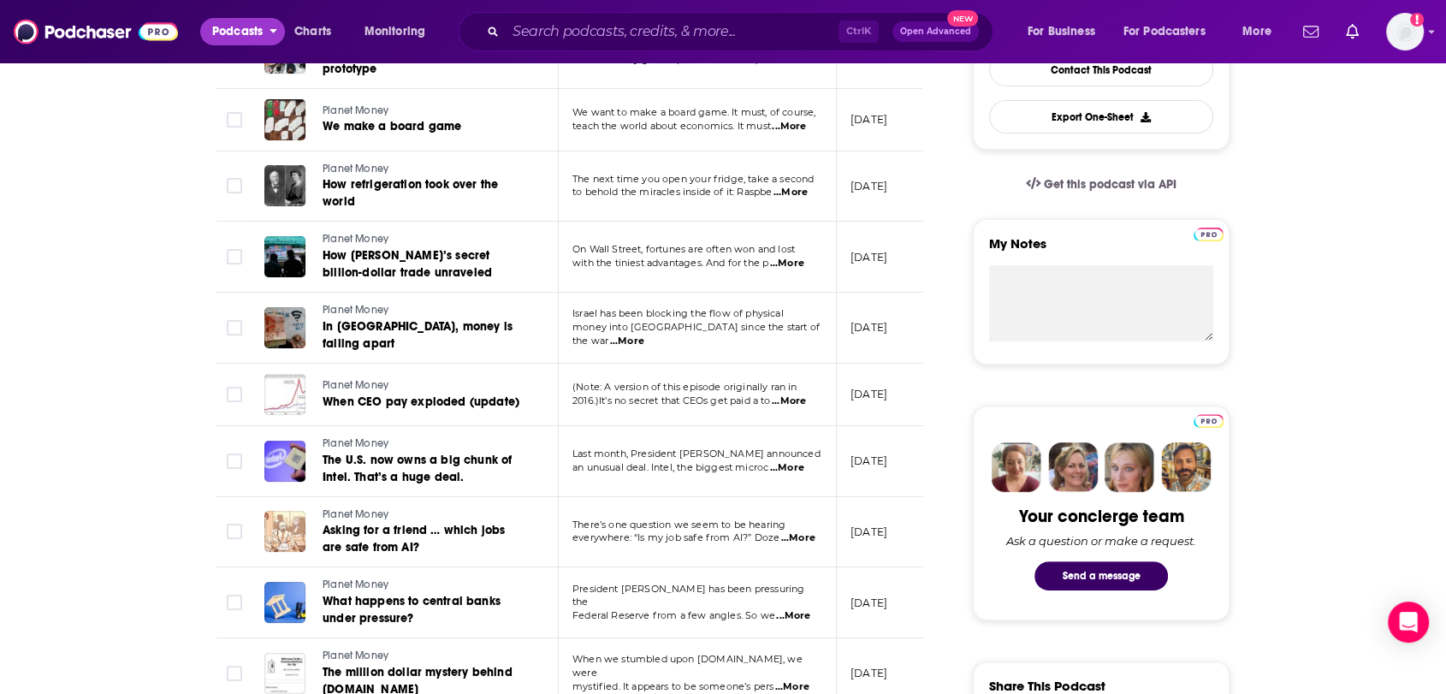
click at [259, 37] on span "Podcasts" at bounding box center [237, 32] width 50 height 24
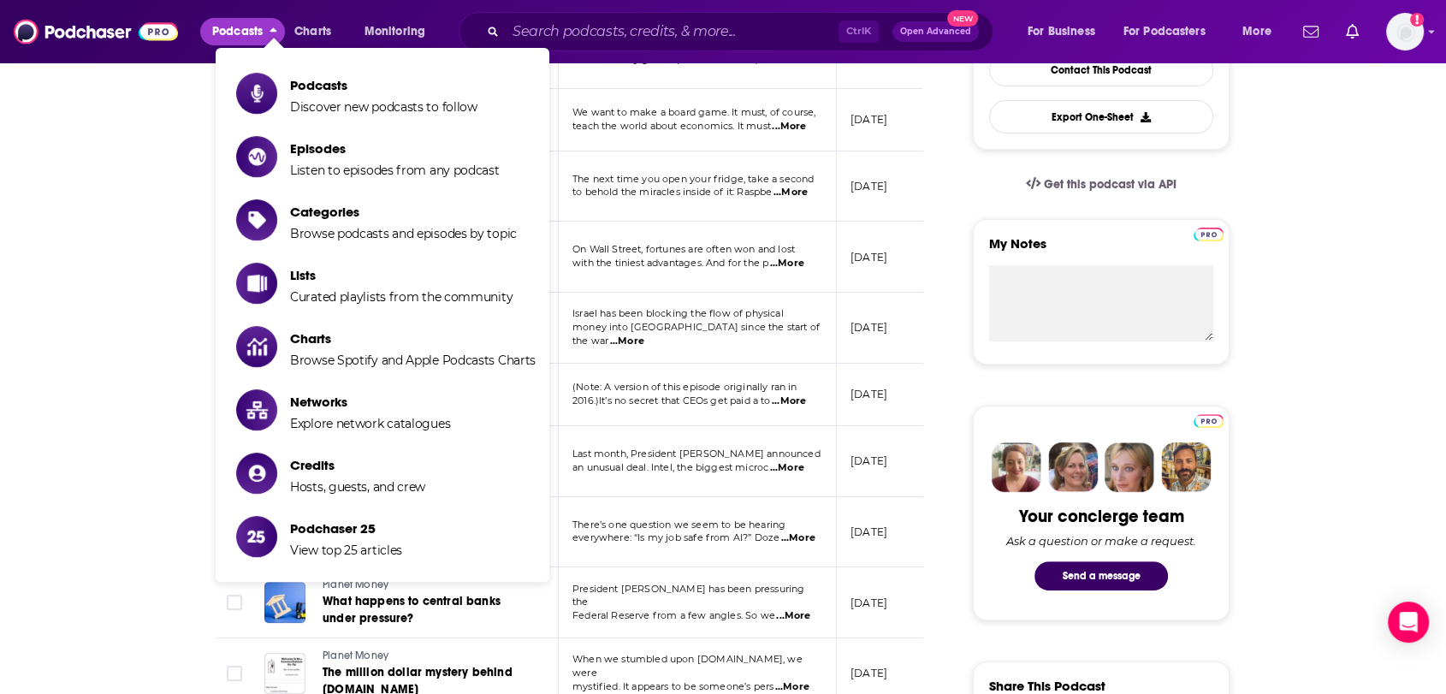
click at [587, 17] on div "Ctrl K Open Advanced New" at bounding box center [726, 31] width 535 height 39
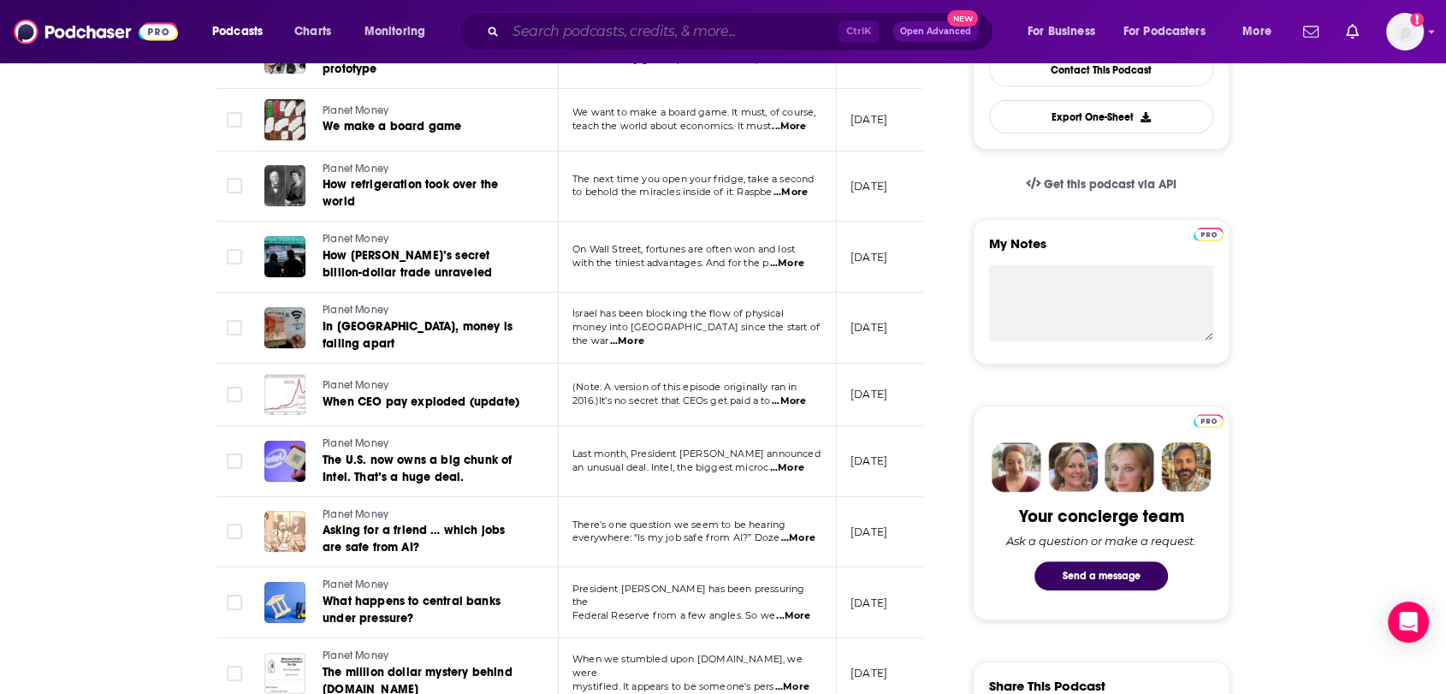
click at [590, 23] on input "Search podcasts, credits, & more..." at bounding box center [672, 31] width 333 height 27
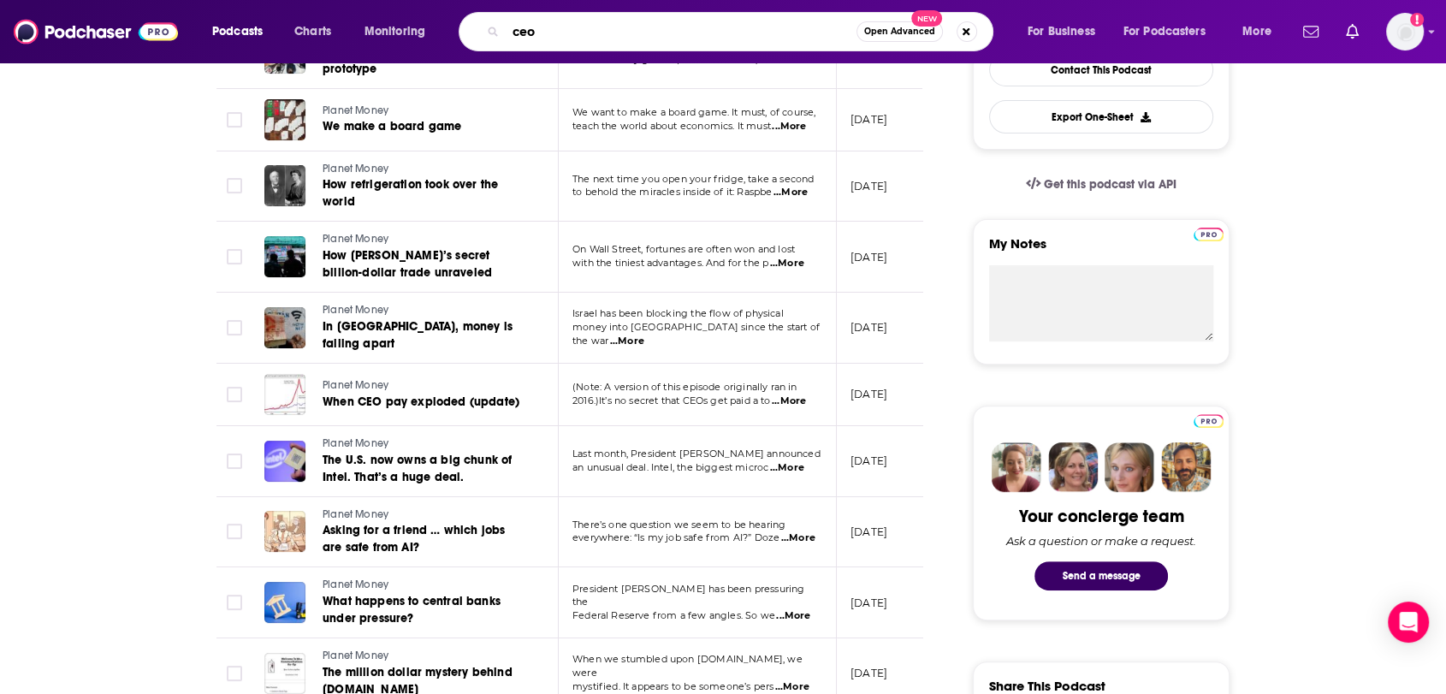
type input "ceo"
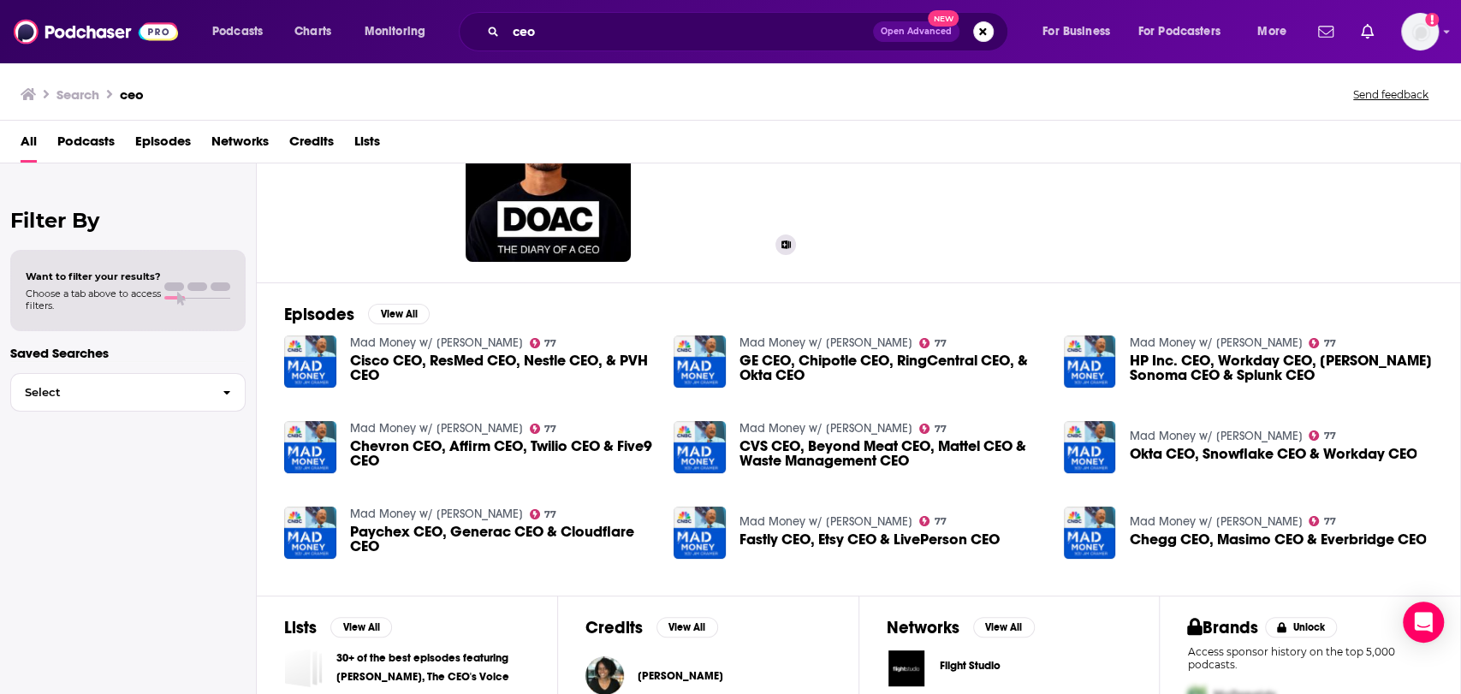
scroll to position [272, 0]
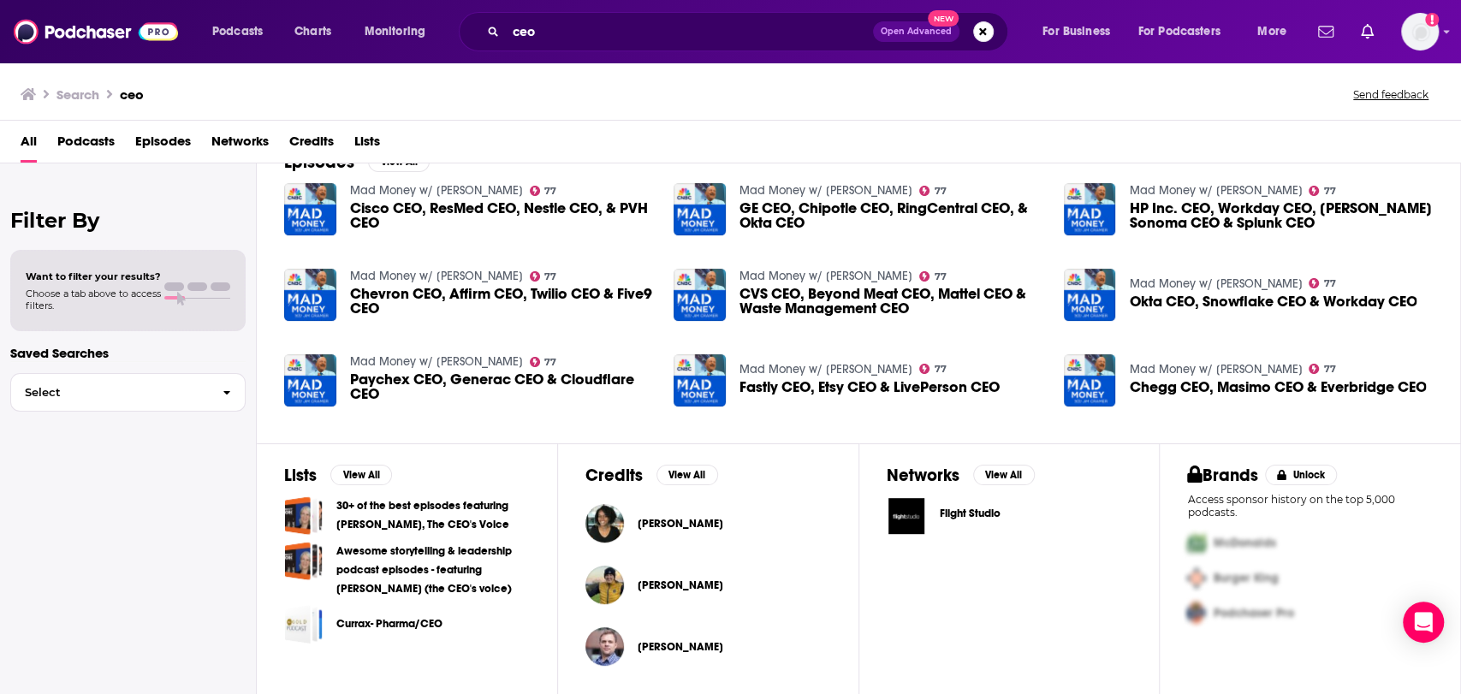
click at [430, 519] on link "30+ of the best episodes featuring [PERSON_NAME], The CEO's Voice" at bounding box center [432, 515] width 193 height 38
